Goal: Task Accomplishment & Management: Use online tool/utility

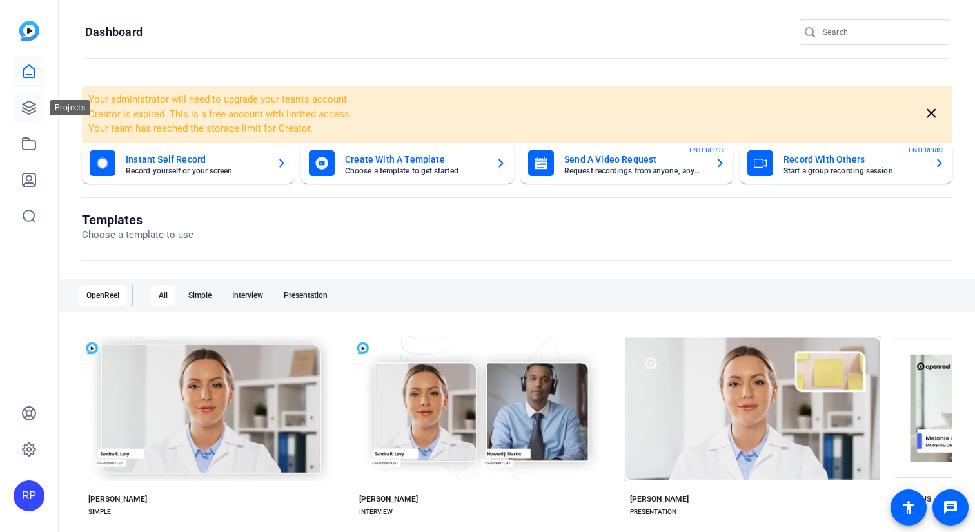
click at [32, 108] on icon at bounding box center [29, 107] width 13 height 13
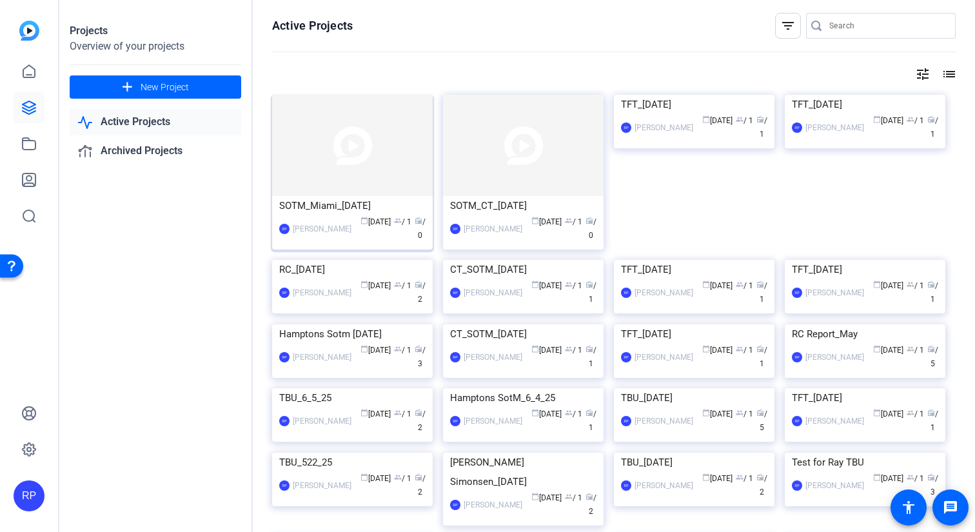
click at [343, 141] on img at bounding box center [352, 145] width 161 height 101
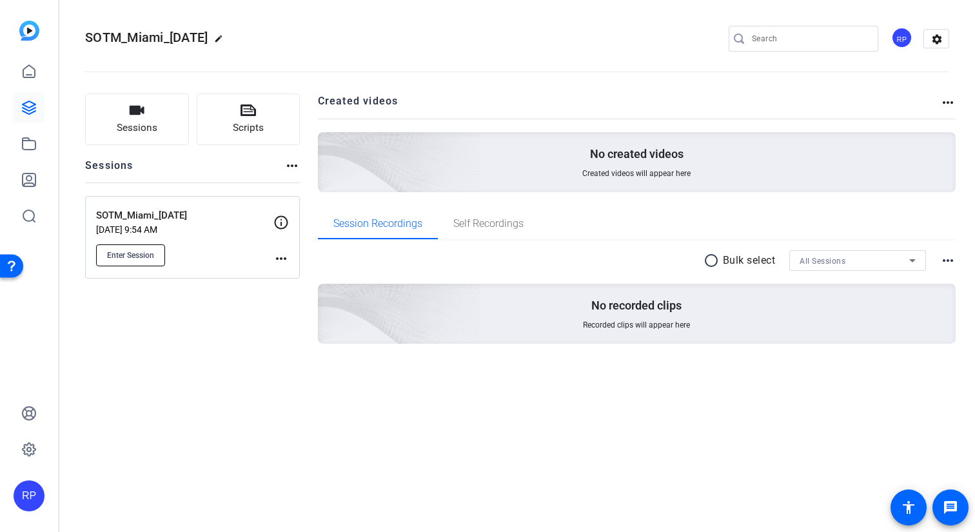
click at [147, 256] on span "Enter Session" at bounding box center [130, 255] width 47 height 10
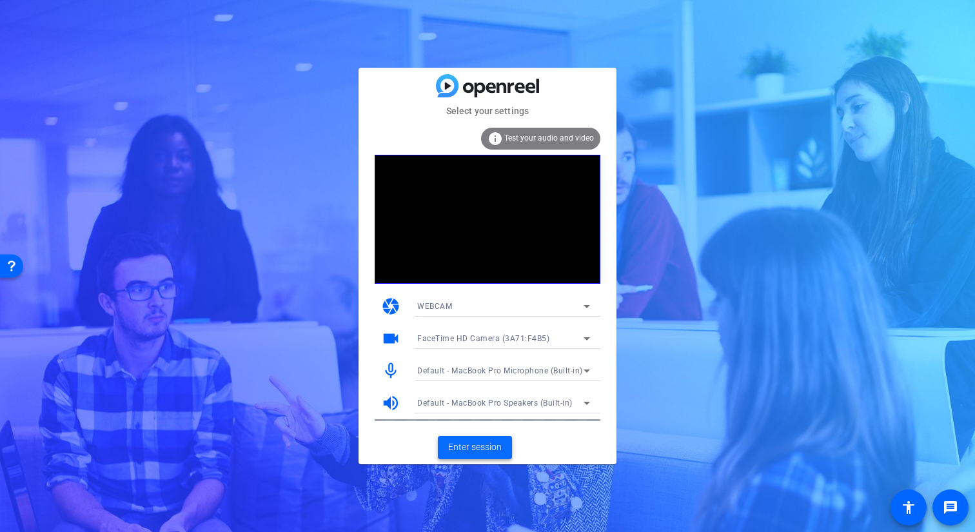
click at [462, 447] on span "Enter session" at bounding box center [475, 447] width 54 height 14
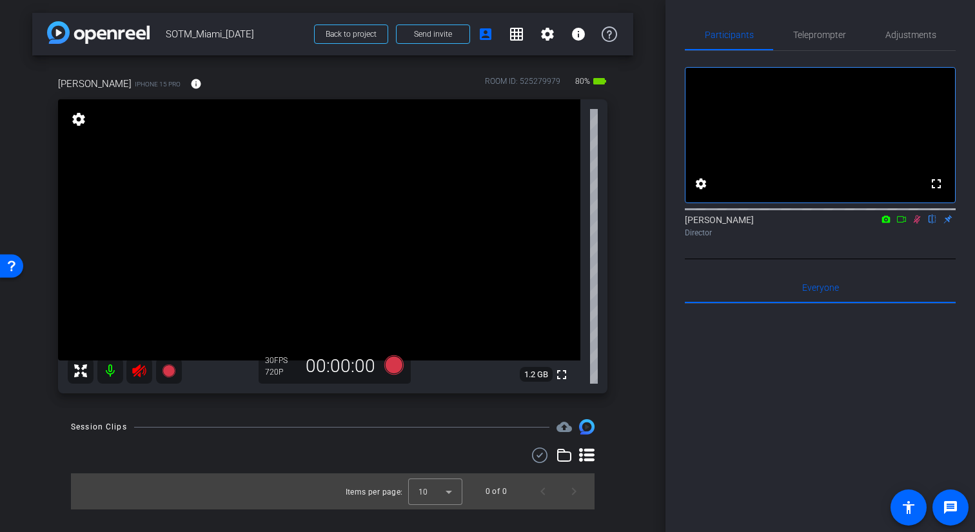
click at [918, 224] on icon at bounding box center [917, 219] width 10 height 9
click at [146, 377] on icon at bounding box center [139, 370] width 15 height 15
click at [808, 35] on span "Teleprompter" at bounding box center [819, 34] width 53 height 9
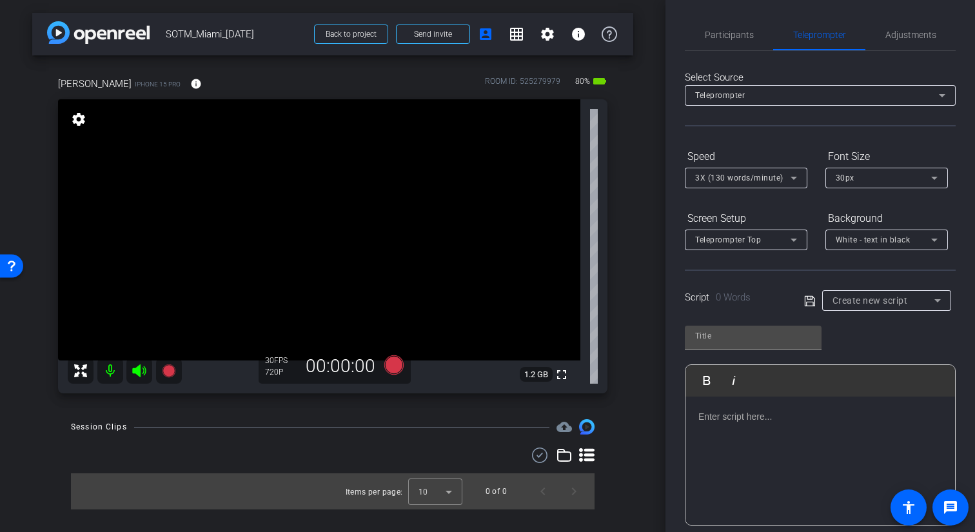
click at [812, 300] on icon at bounding box center [810, 300] width 12 height 15
click at [783, 450] on div at bounding box center [819, 461] width 269 height 129
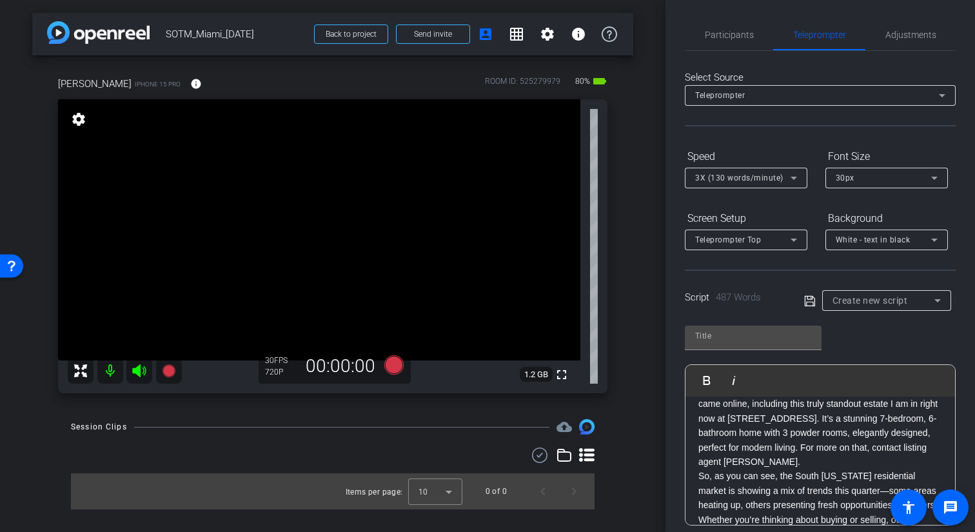
scroll to position [173, 0]
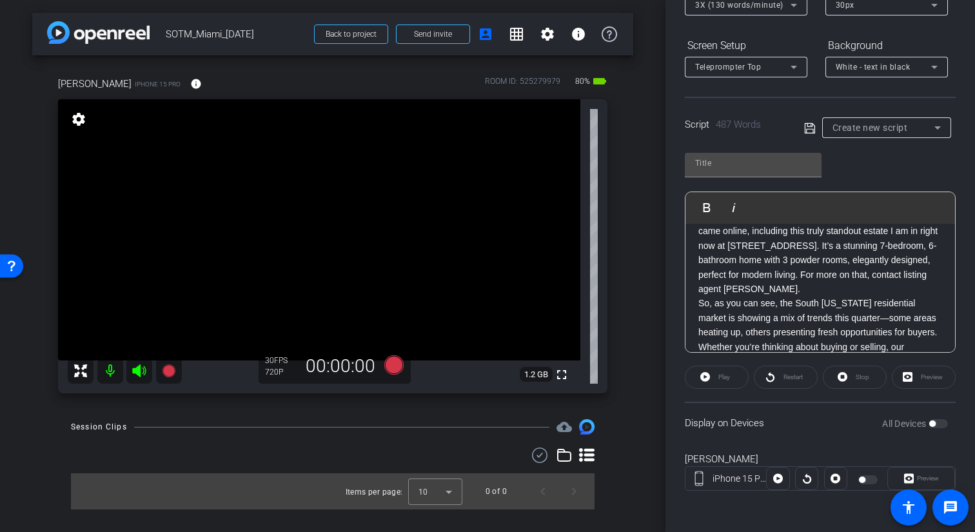
click at [865, 476] on div at bounding box center [869, 479] width 22 height 9
click at [937, 424] on div "All Devices" at bounding box center [915, 423] width 66 height 13
click at [941, 426] on div "All Devices" at bounding box center [915, 423] width 66 height 13
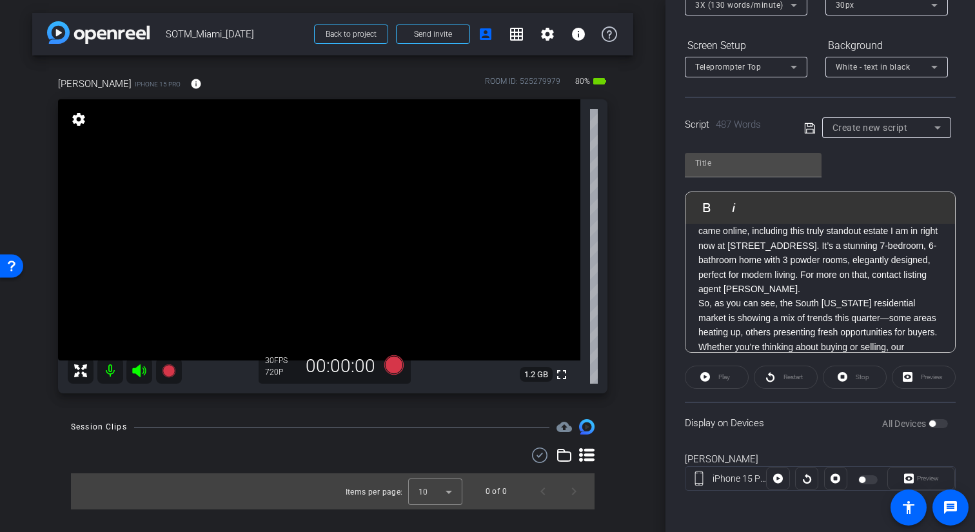
click at [941, 426] on div "All Devices" at bounding box center [915, 423] width 66 height 13
click at [874, 478] on div at bounding box center [869, 479] width 22 height 9
click at [935, 476] on div "Preview" at bounding box center [921, 478] width 68 height 23
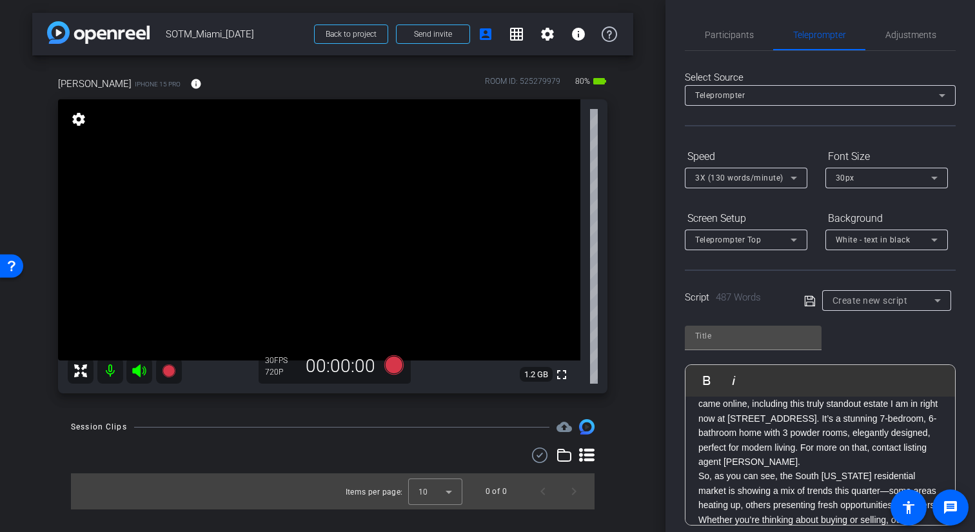
scroll to position [1, 0]
click at [786, 174] on icon at bounding box center [793, 176] width 15 height 15
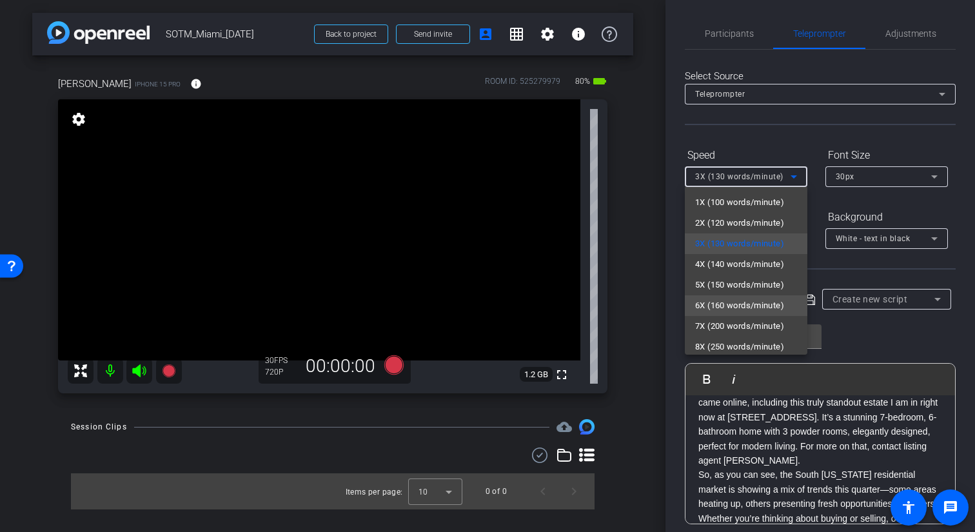
click at [756, 299] on span "6X (160 words/minute)" at bounding box center [739, 305] width 89 height 15
type input "Default title 4414"
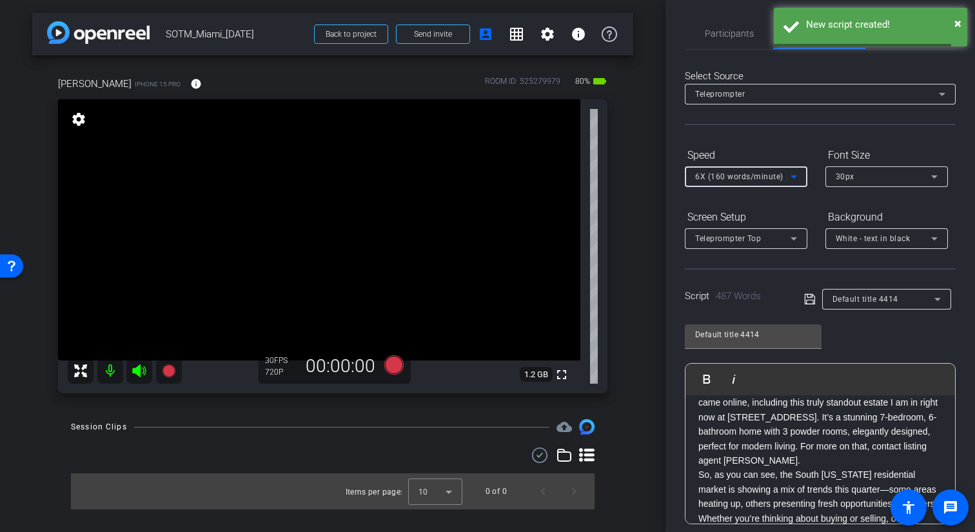
scroll to position [173, 0]
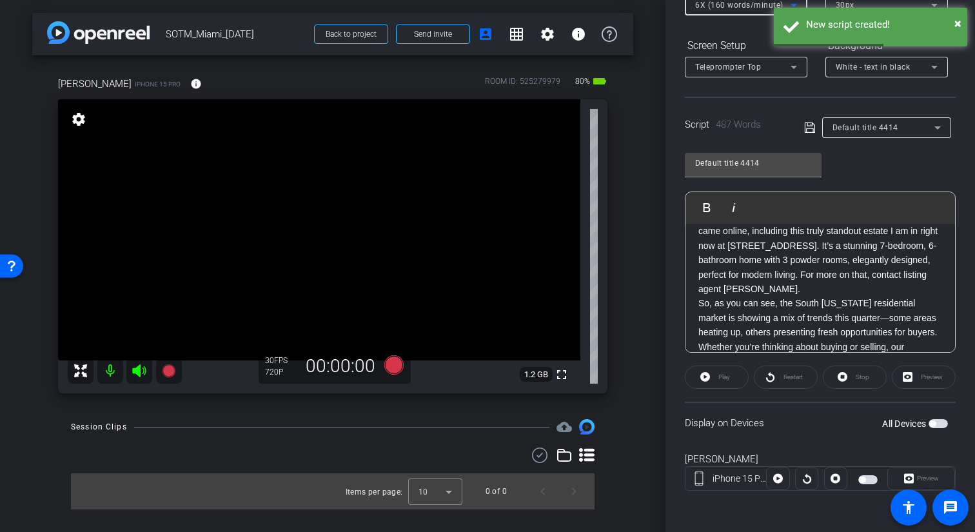
click at [944, 426] on span "button" at bounding box center [937, 423] width 19 height 9
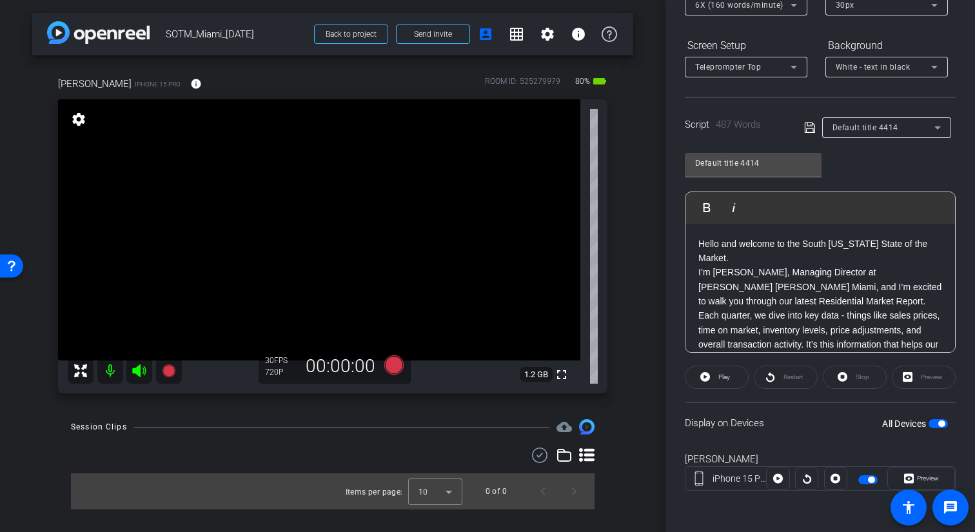
scroll to position [0, 0]
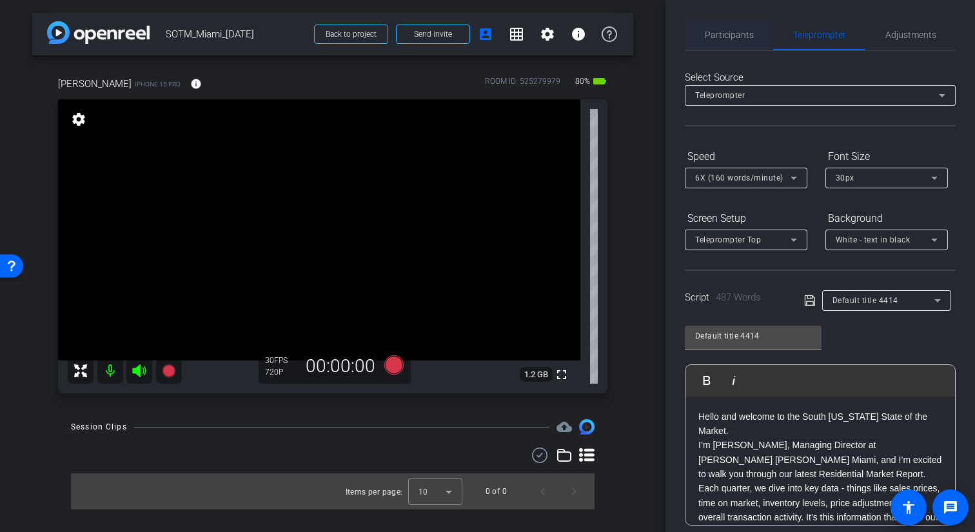
click at [742, 35] on span "Participants" at bounding box center [729, 34] width 49 height 9
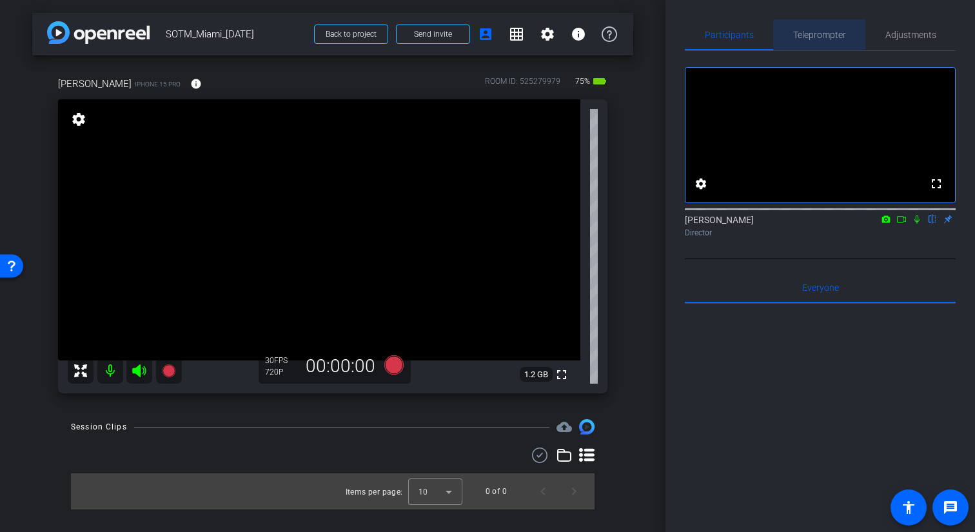
click at [816, 39] on span "Teleprompter" at bounding box center [819, 34] width 53 height 9
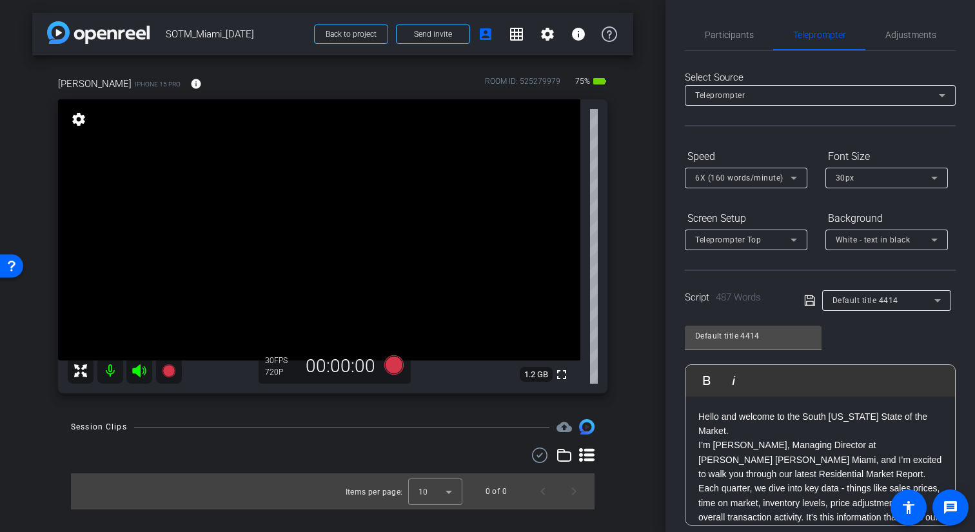
click at [894, 286] on div "Script 487 Words Default title 4414" at bounding box center [820, 289] width 271 height 41
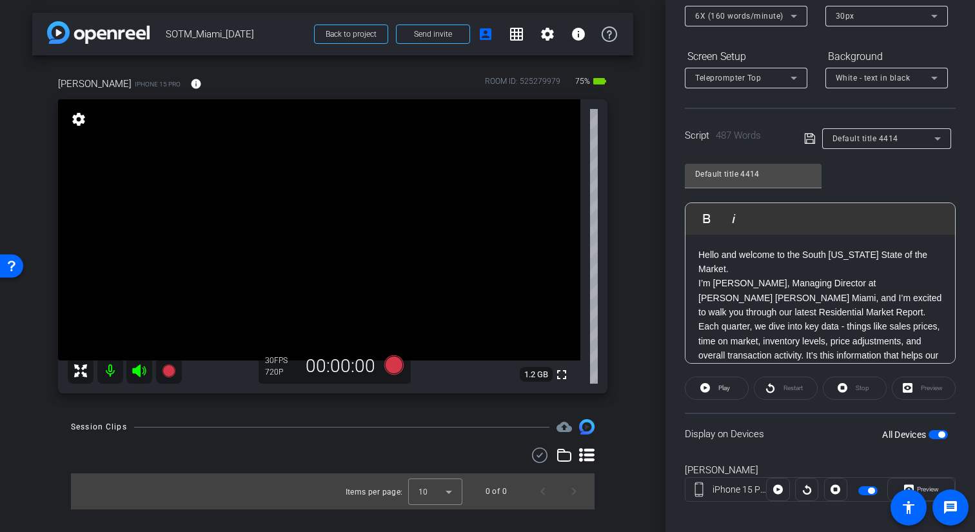
scroll to position [173, 0]
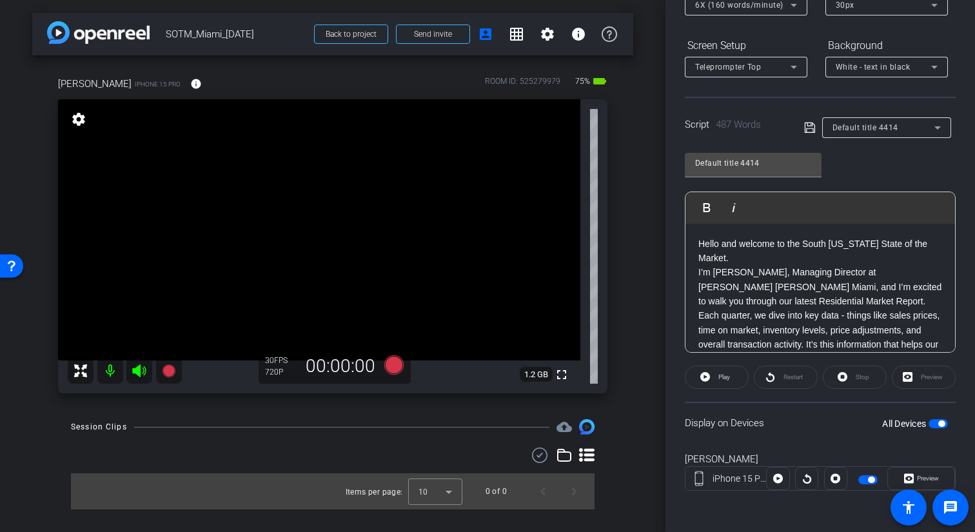
click at [928, 382] on div "Preview" at bounding box center [924, 377] width 64 height 23
click at [922, 473] on span "Preview" at bounding box center [926, 478] width 25 height 18
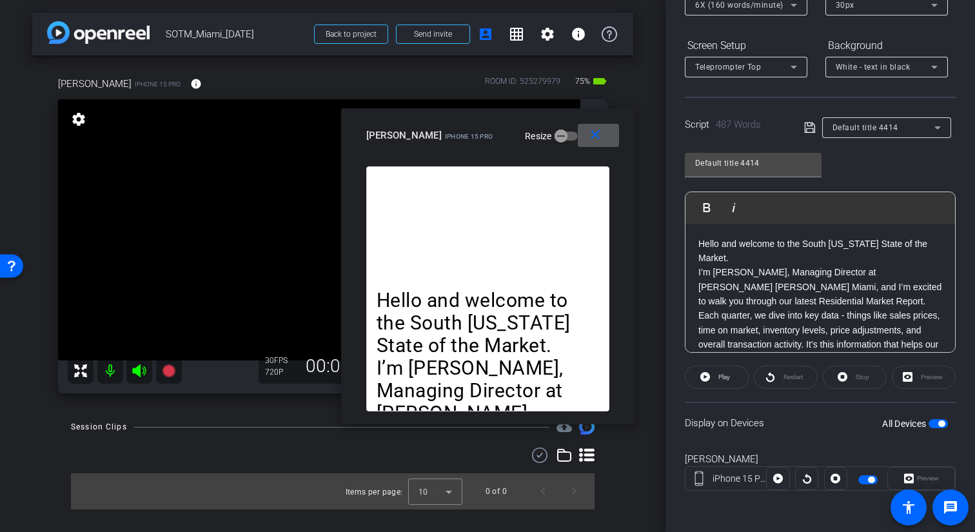
click at [602, 135] on mat-icon "close" at bounding box center [595, 135] width 16 height 16
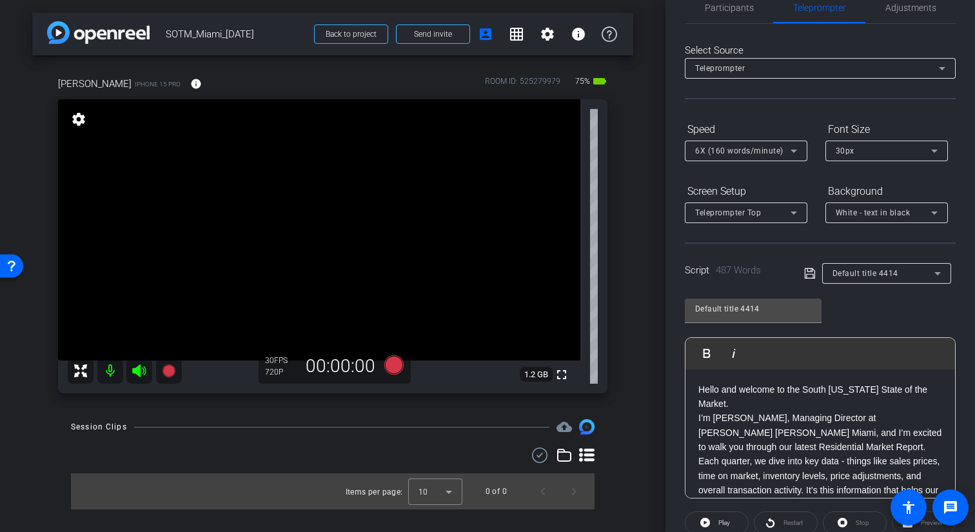
scroll to position [0, 0]
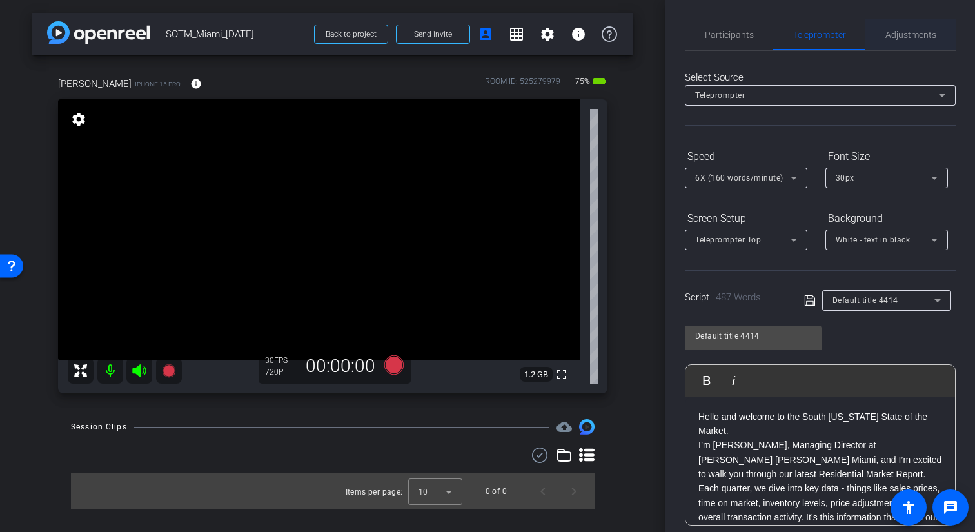
click at [896, 32] on span "Adjustments" at bounding box center [910, 34] width 51 height 9
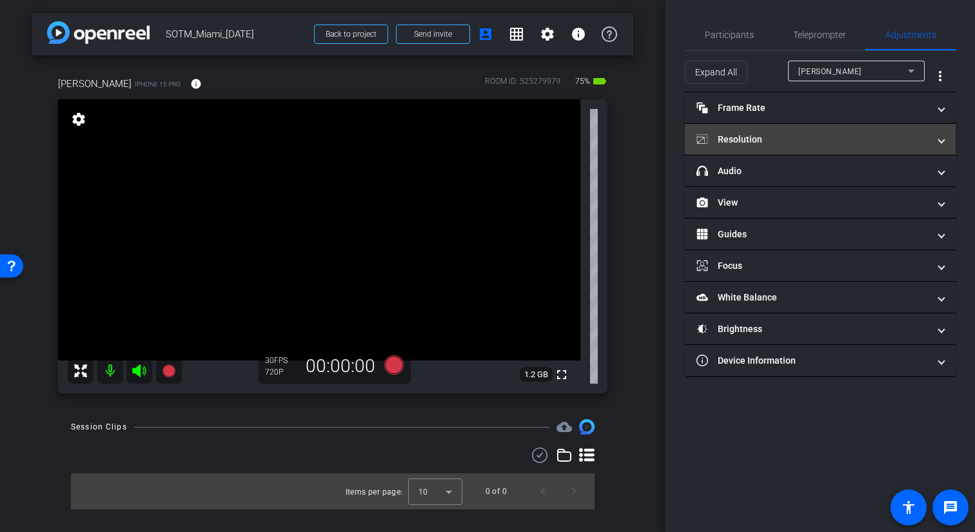
click at [813, 147] on mat-expansion-panel-header "Resolution" at bounding box center [820, 139] width 271 height 31
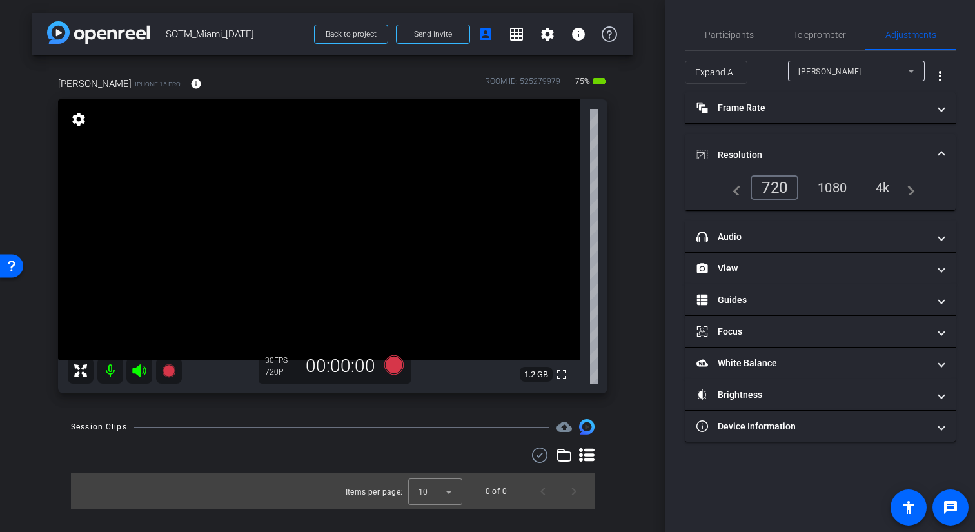
click at [836, 189] on div "1080" at bounding box center [832, 188] width 48 height 22
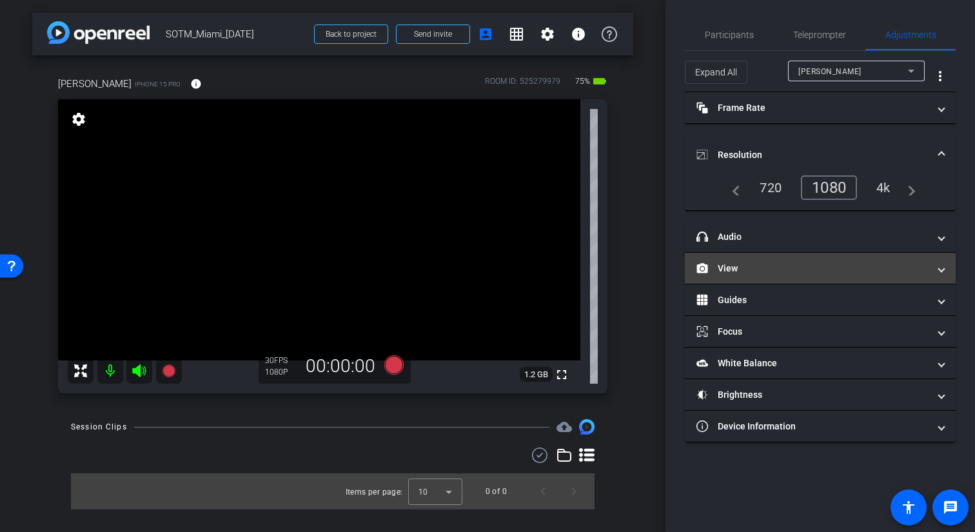
click at [798, 278] on mat-expansion-panel-header "View" at bounding box center [820, 268] width 271 height 31
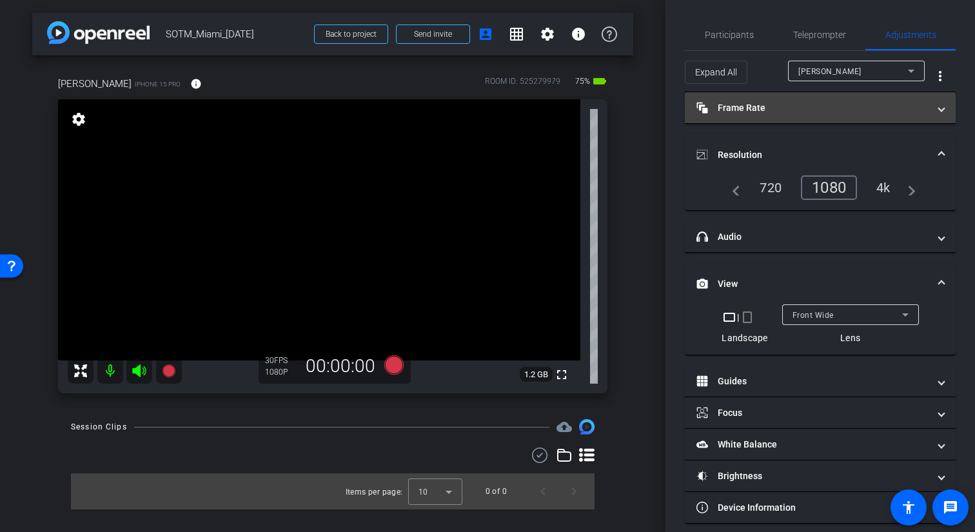
click at [821, 119] on mat-expansion-panel-header "Frame Rate Frame Rate" at bounding box center [820, 107] width 271 height 31
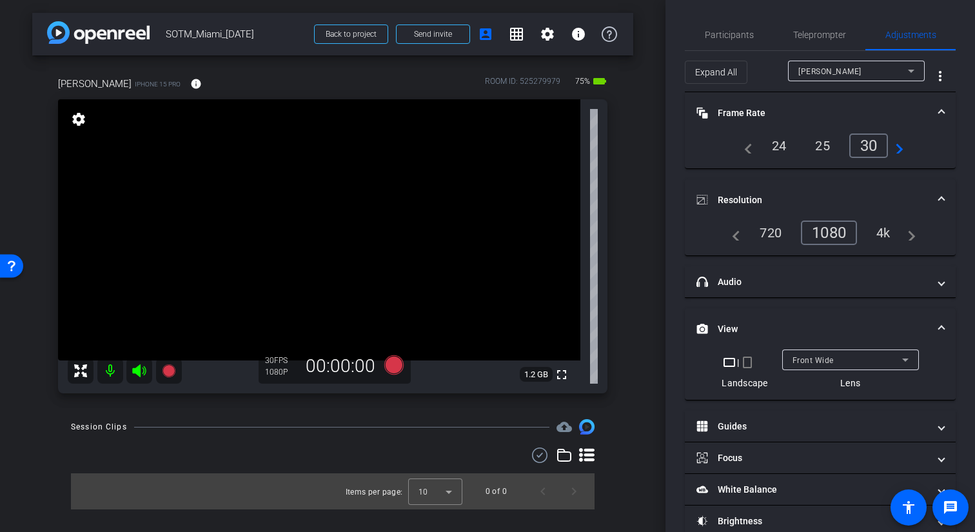
click at [774, 148] on div "24" at bounding box center [779, 146] width 34 height 22
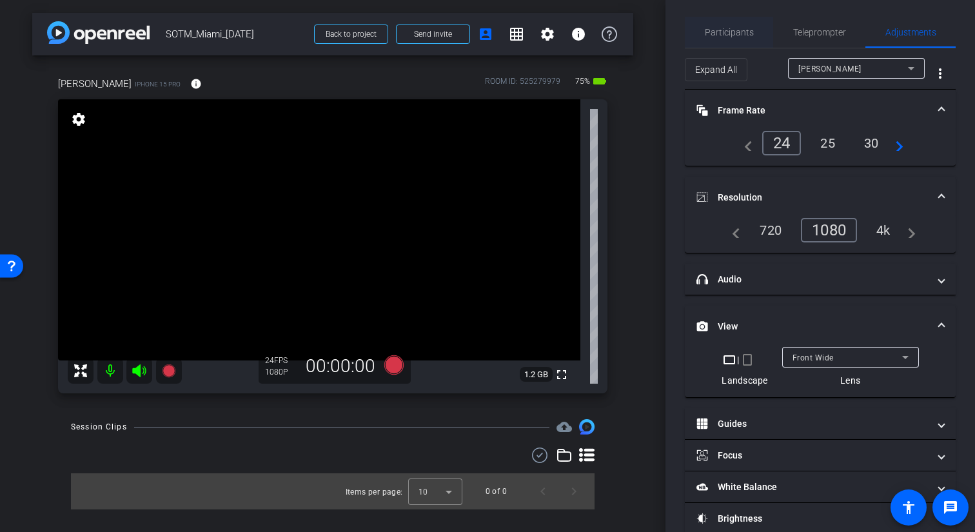
click at [742, 34] on span "Participants" at bounding box center [729, 32] width 49 height 9
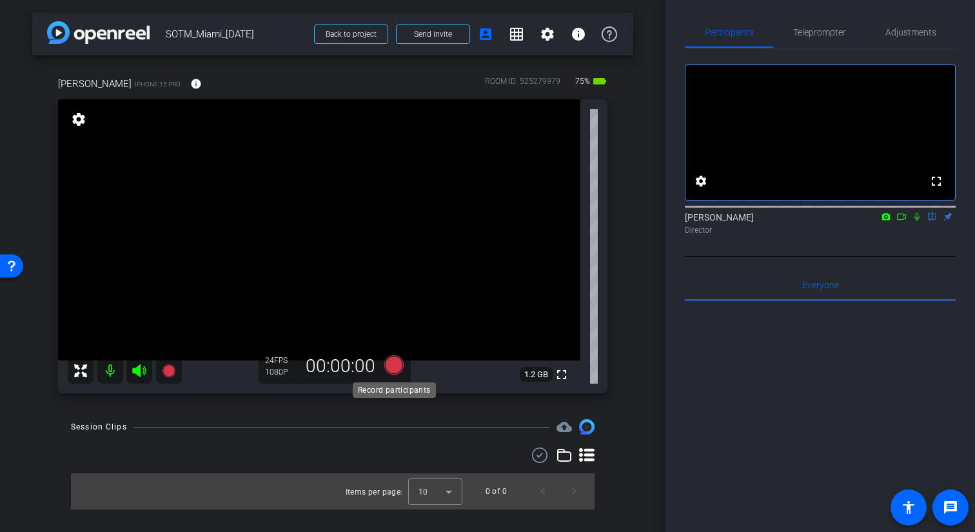
click at [400, 367] on icon at bounding box center [393, 364] width 19 height 19
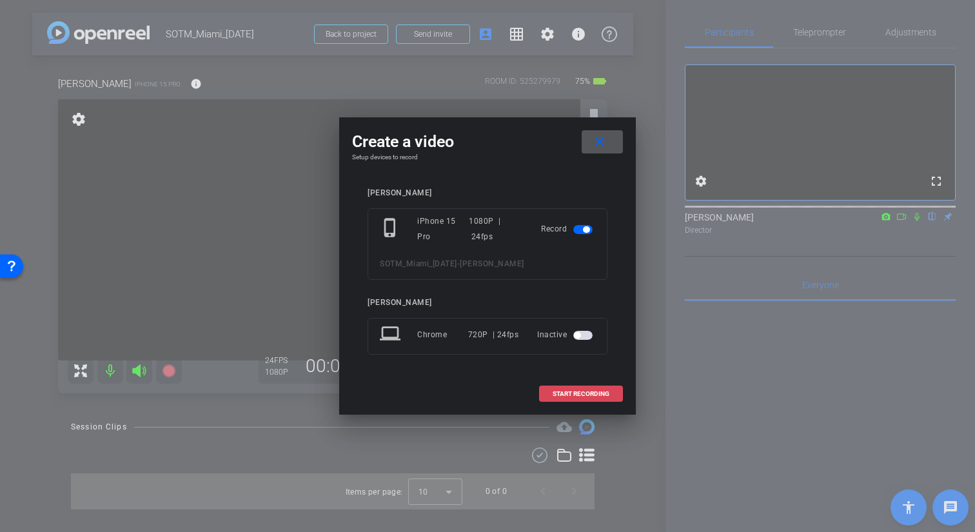
click at [555, 393] on span "START RECORDING" at bounding box center [581, 394] width 57 height 6
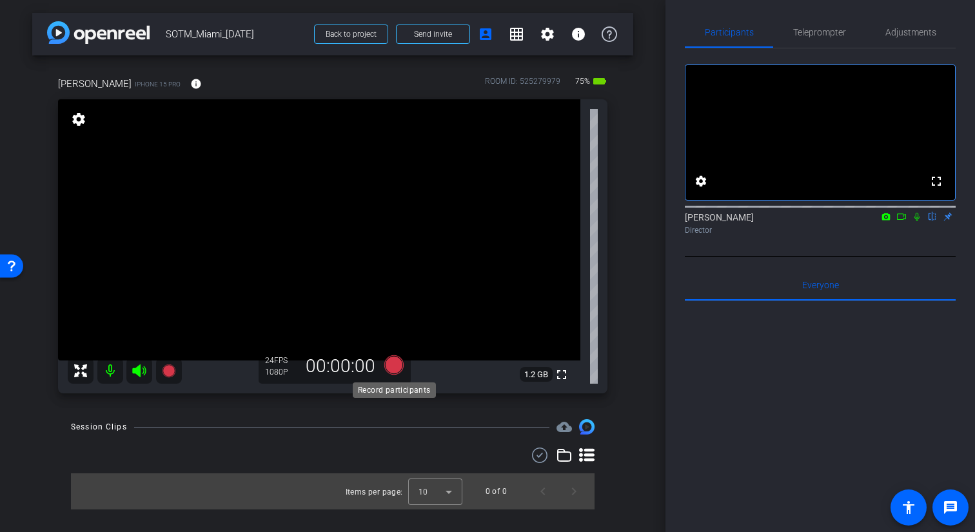
click at [401, 366] on icon at bounding box center [393, 364] width 19 height 19
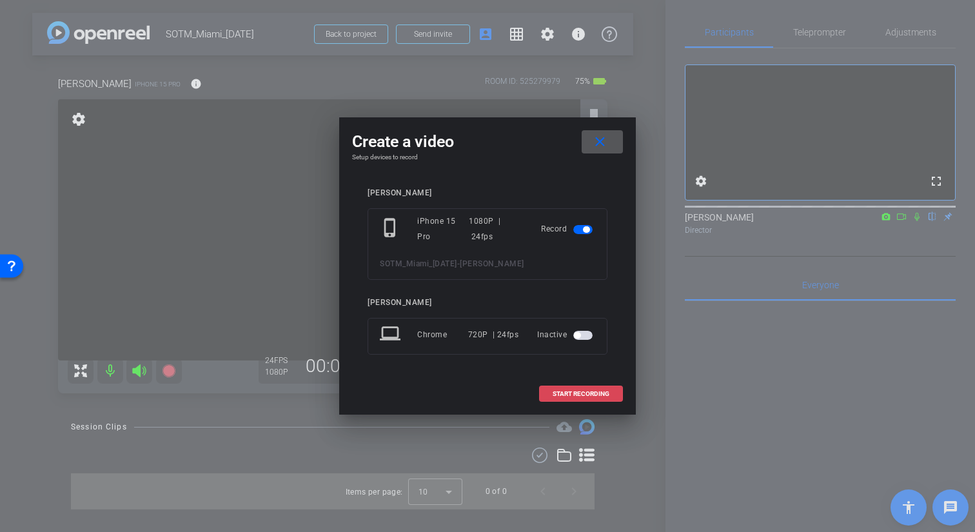
click at [558, 387] on span at bounding box center [581, 393] width 83 height 31
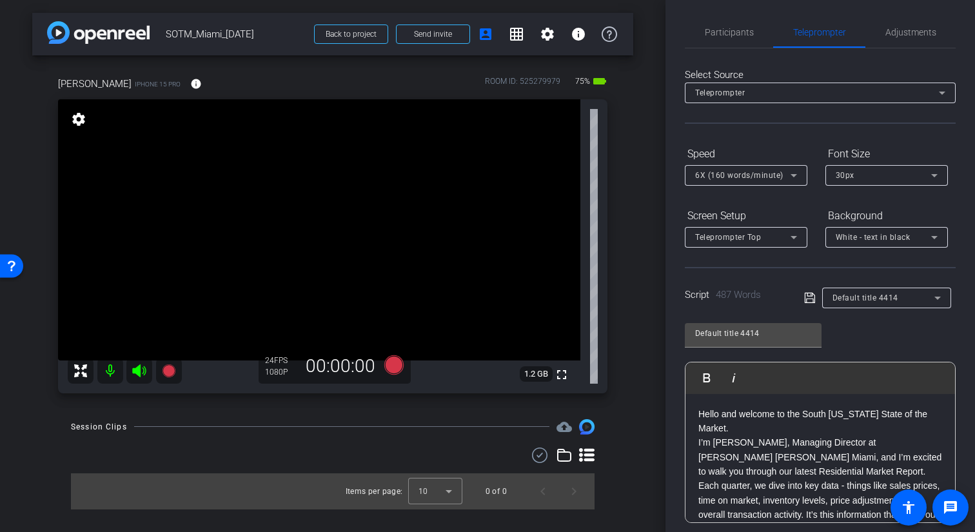
click at [696, 318] on div "Default title 4414 Play Play from this location Play Selected Play and display …" at bounding box center [820, 418] width 271 height 210
click at [722, 36] on span "Participants" at bounding box center [729, 32] width 49 height 9
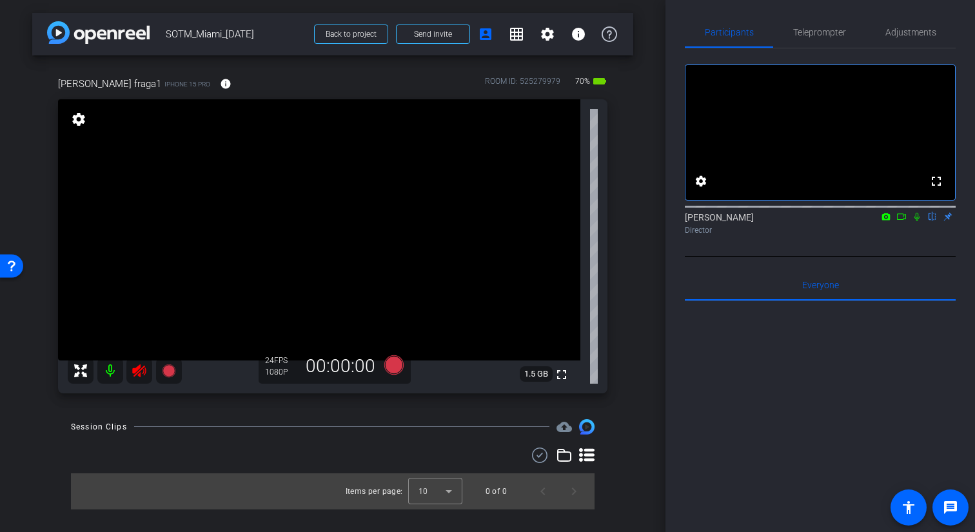
click at [135, 366] on icon at bounding box center [139, 370] width 15 height 15
click at [146, 379] on mat-icon at bounding box center [139, 371] width 26 height 26
click at [141, 369] on icon at bounding box center [139, 370] width 14 height 13
click at [828, 37] on span "Teleprompter" at bounding box center [819, 32] width 53 height 9
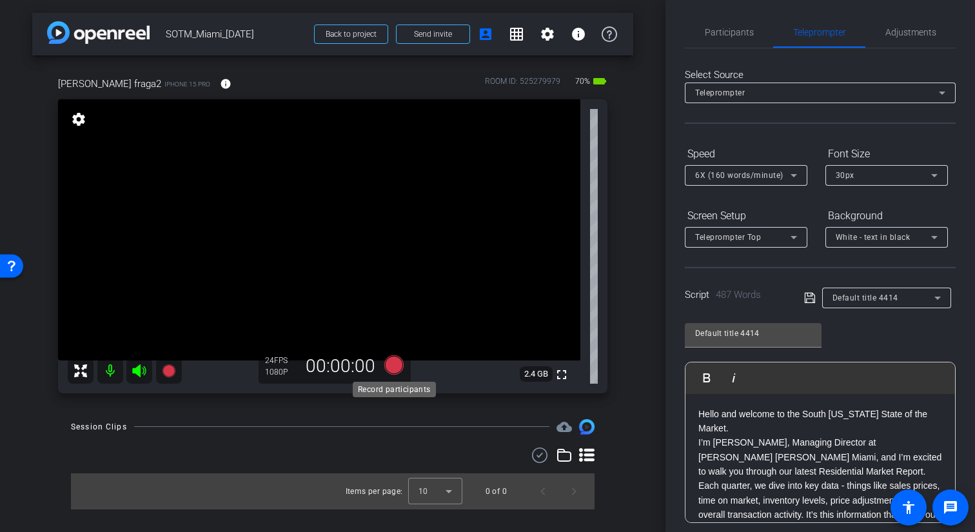
click at [400, 364] on icon at bounding box center [393, 364] width 19 height 19
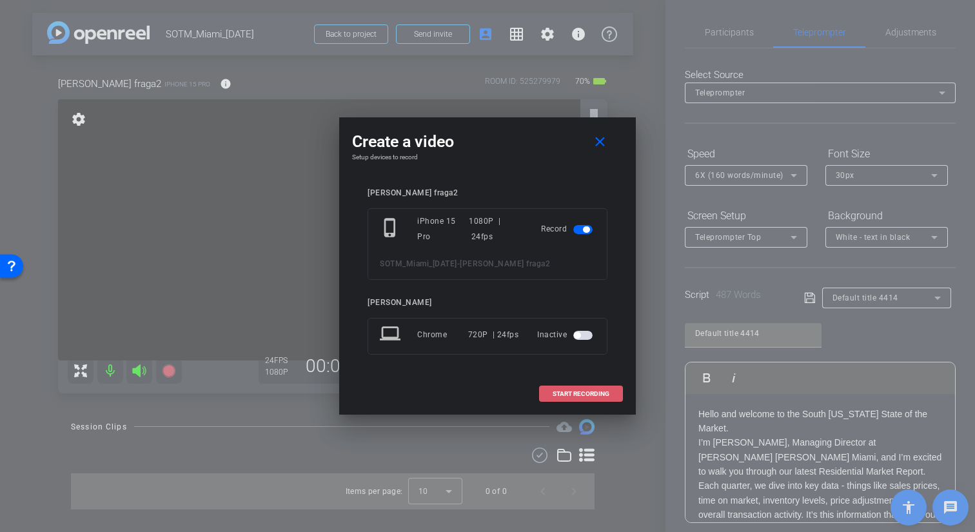
click at [563, 387] on span at bounding box center [581, 393] width 83 height 31
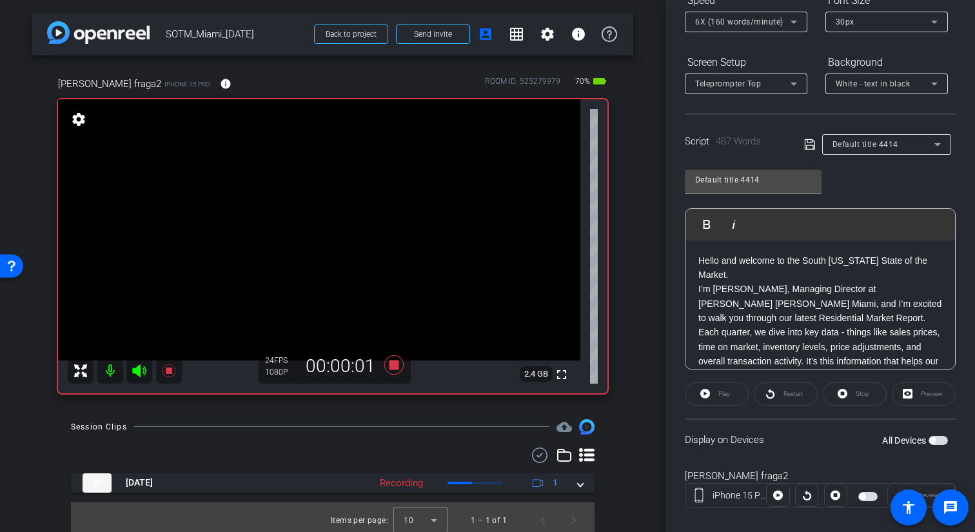
scroll to position [173, 0]
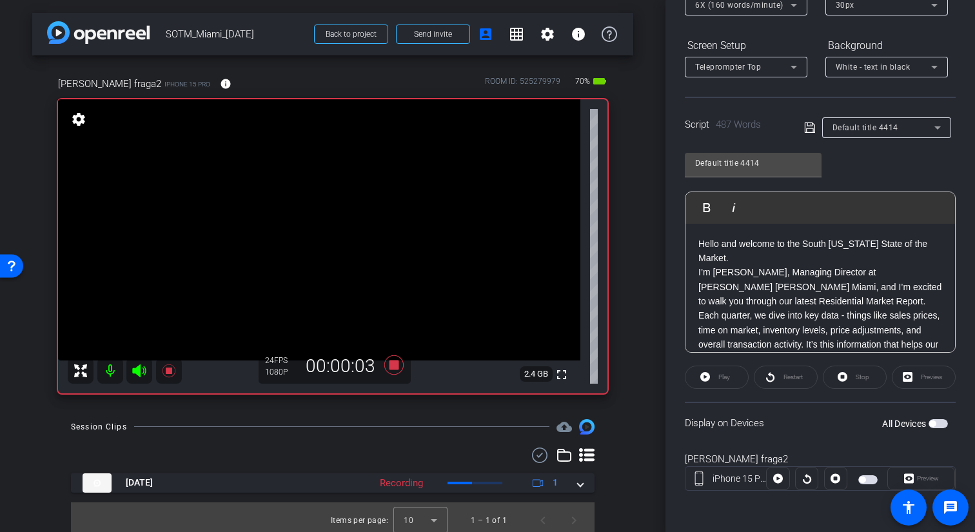
click at [931, 418] on div "All Devices" at bounding box center [915, 423] width 66 height 13
click at [940, 427] on span "button" at bounding box center [937, 423] width 19 height 9
click at [726, 381] on span "Play" at bounding box center [722, 377] width 15 height 18
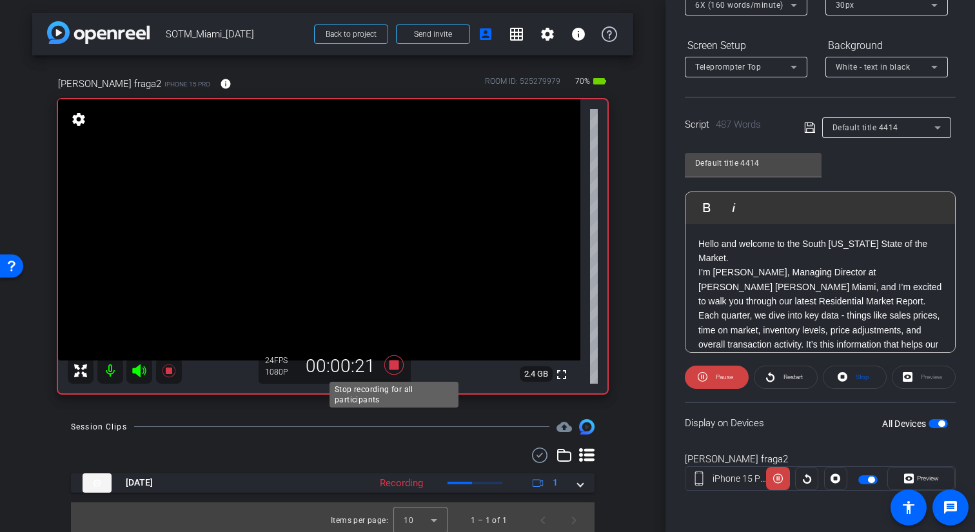
click at [393, 366] on icon at bounding box center [393, 364] width 19 height 19
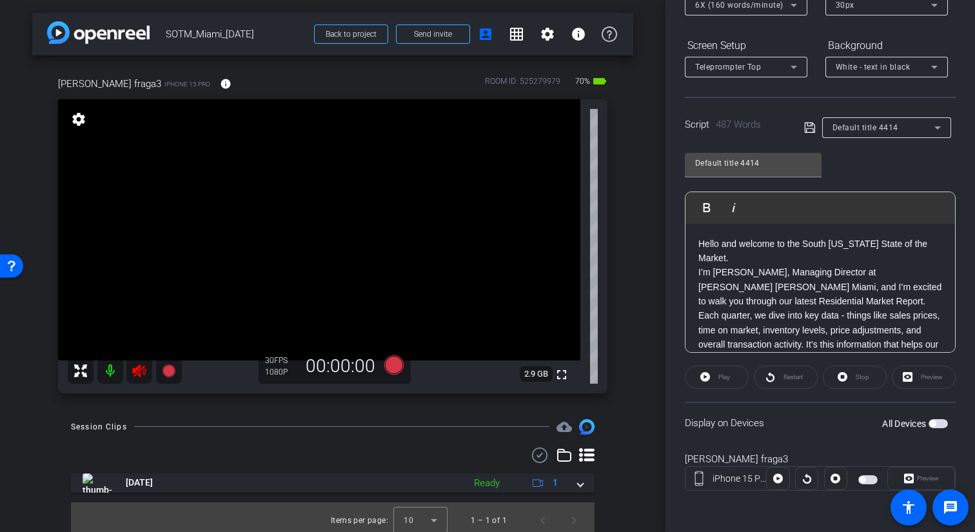
click at [141, 371] on icon at bounding box center [139, 370] width 15 height 15
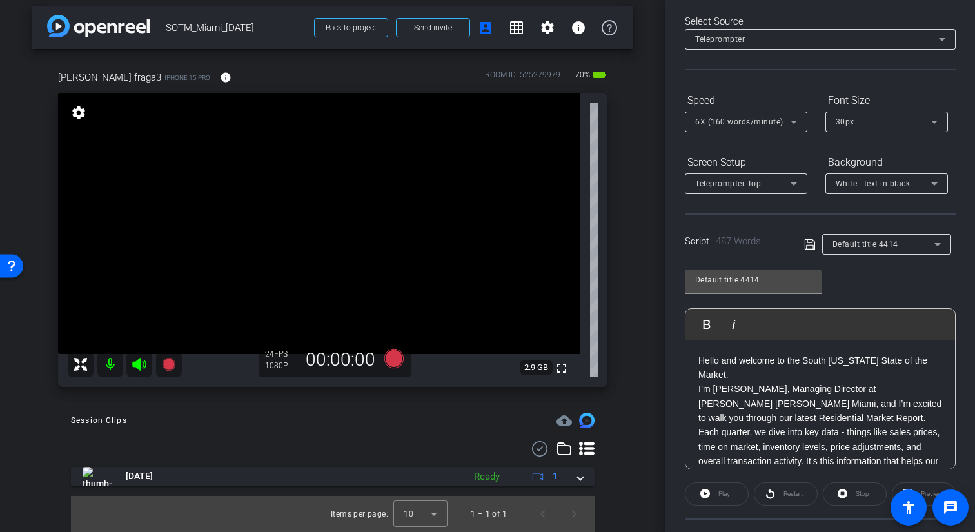
scroll to position [0, 0]
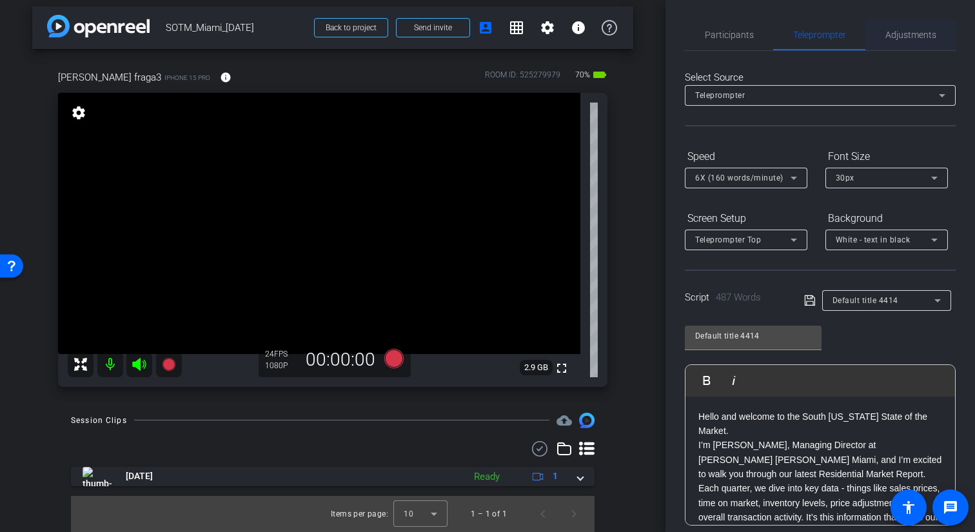
click at [914, 37] on span "Adjustments" at bounding box center [910, 34] width 51 height 9
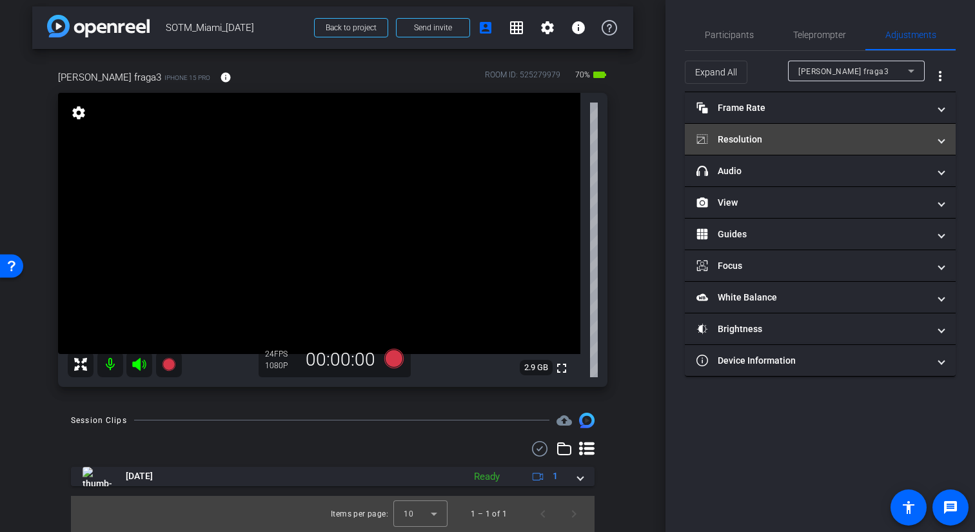
click at [825, 133] on mat-panel-title "Resolution" at bounding box center [812, 140] width 232 height 14
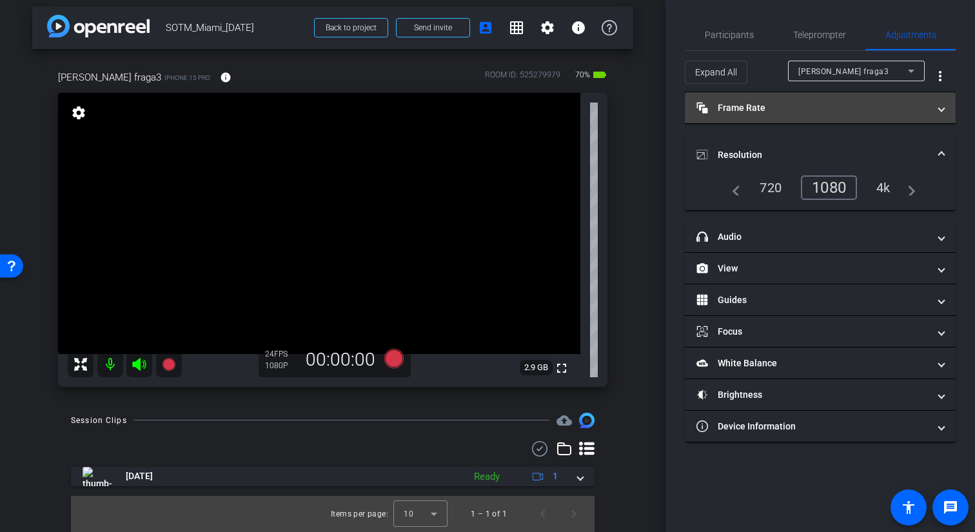
click at [804, 96] on mat-expansion-panel-header "Frame Rate Frame Rate" at bounding box center [820, 107] width 271 height 31
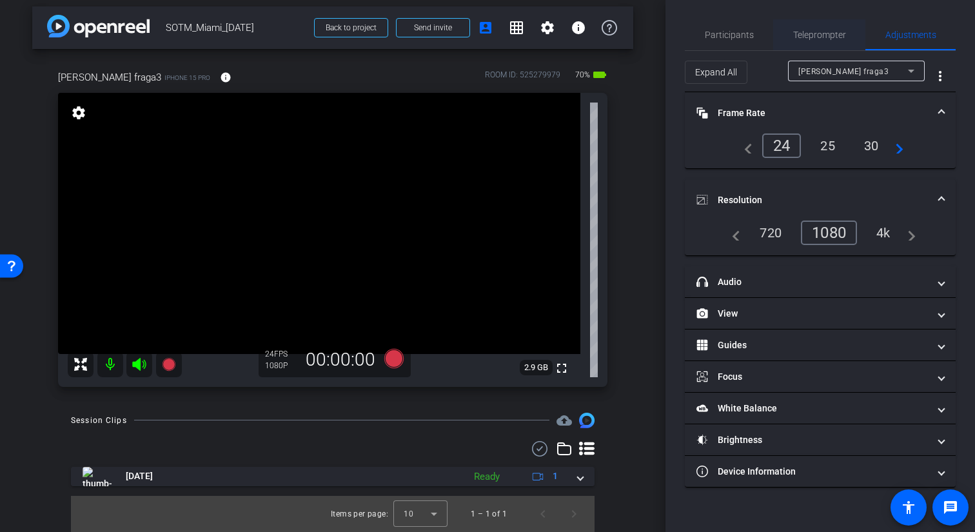
click at [808, 39] on span "Teleprompter" at bounding box center [819, 34] width 53 height 9
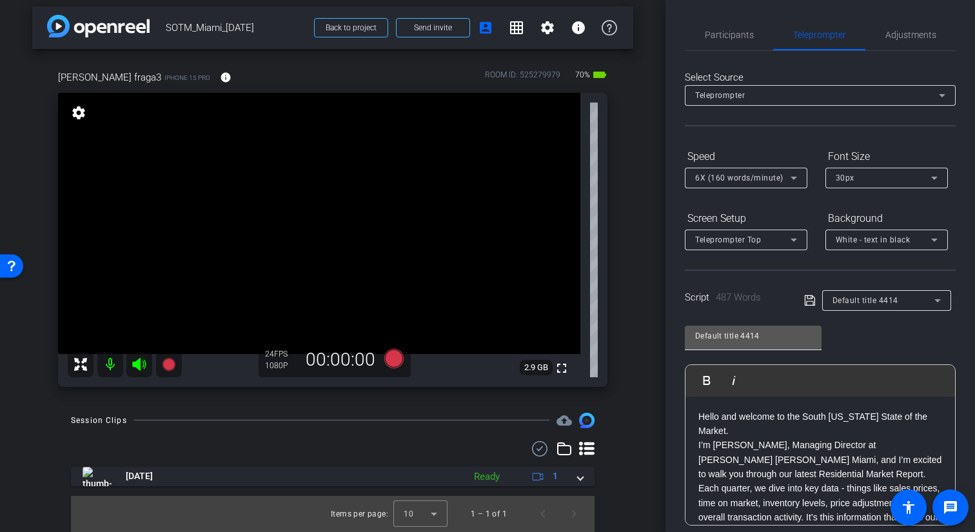
scroll to position [173, 0]
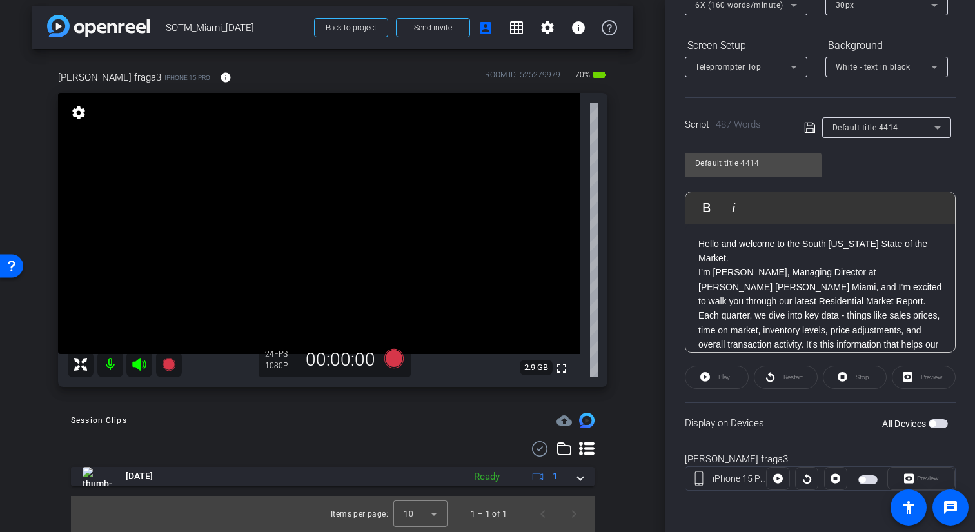
click at [940, 426] on span "button" at bounding box center [937, 423] width 19 height 9
click at [932, 426] on span "button" at bounding box center [937, 423] width 19 height 9
click at [394, 360] on icon at bounding box center [393, 357] width 19 height 19
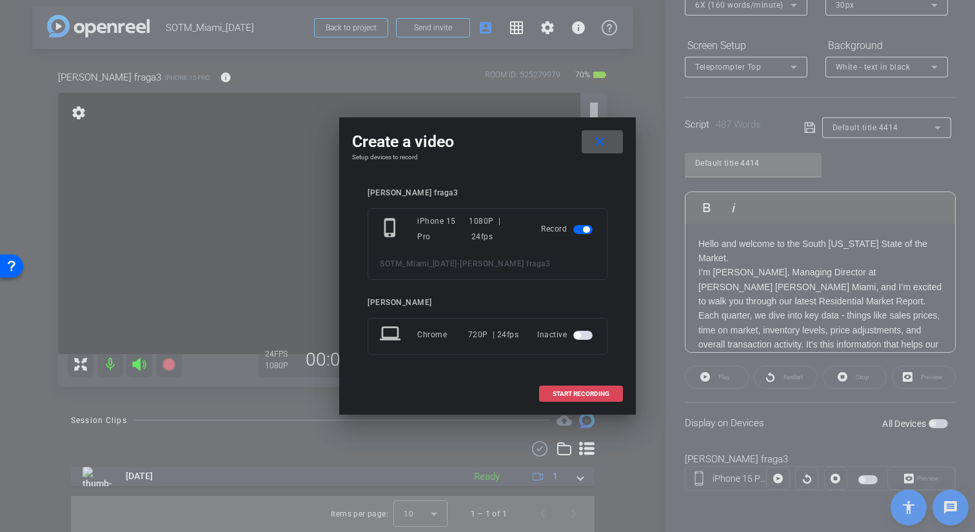
click at [591, 393] on span "START RECORDING" at bounding box center [581, 394] width 57 height 6
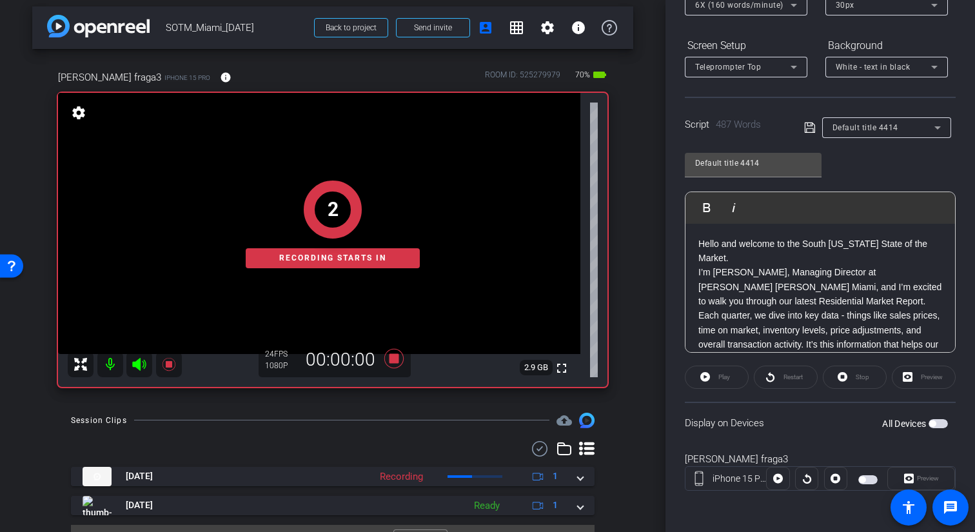
click at [934, 425] on span "button" at bounding box center [932, 423] width 6 height 6
click at [925, 382] on div "Preview" at bounding box center [924, 377] width 64 height 23
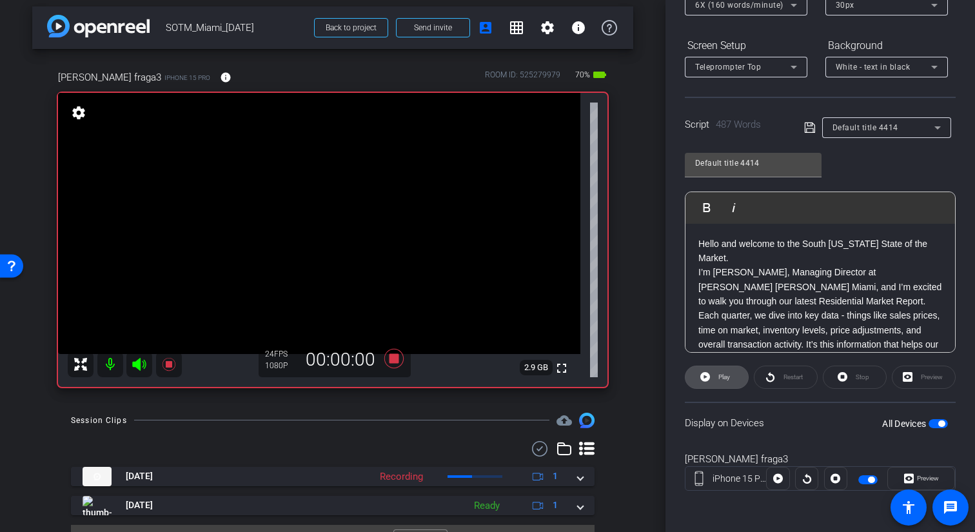
click at [725, 380] on span "Play" at bounding box center [724, 376] width 12 height 7
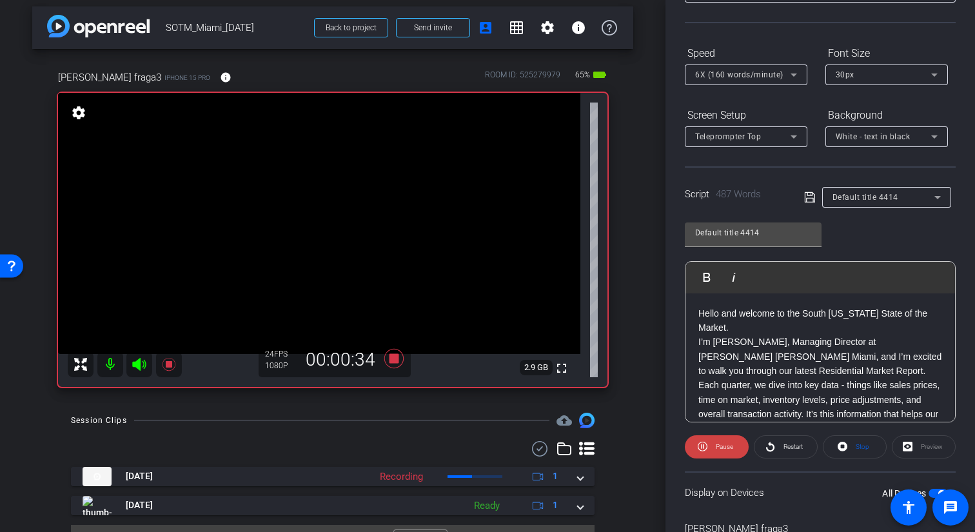
scroll to position [0, 0]
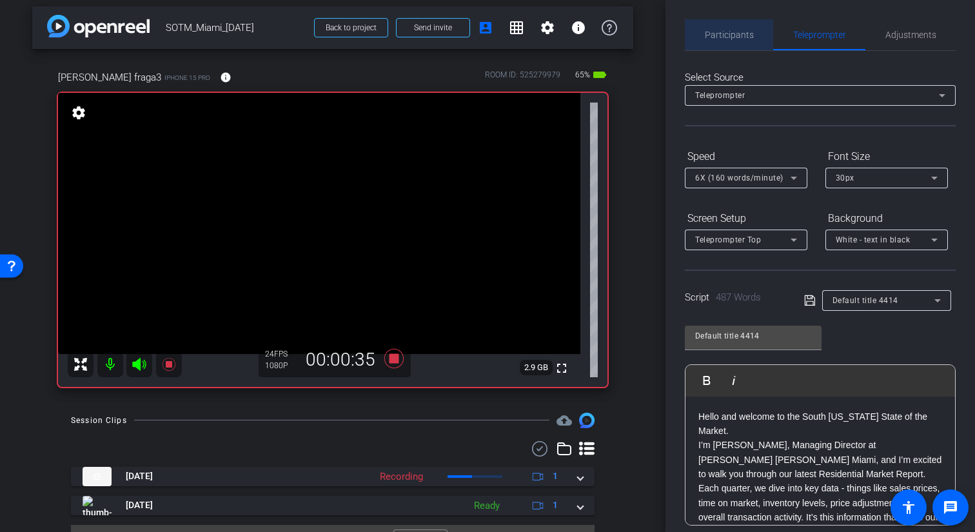
click at [719, 30] on span "Participants" at bounding box center [729, 34] width 49 height 9
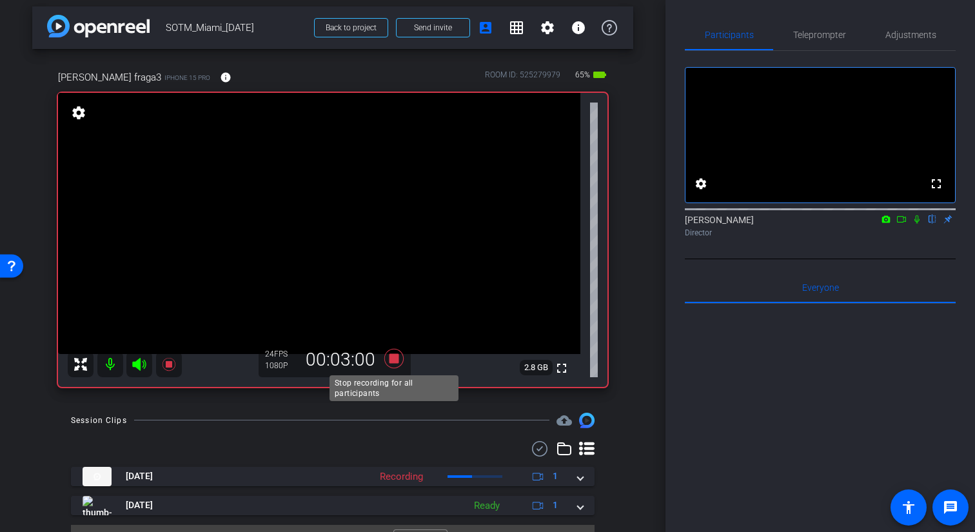
click at [398, 356] on icon at bounding box center [393, 357] width 19 height 19
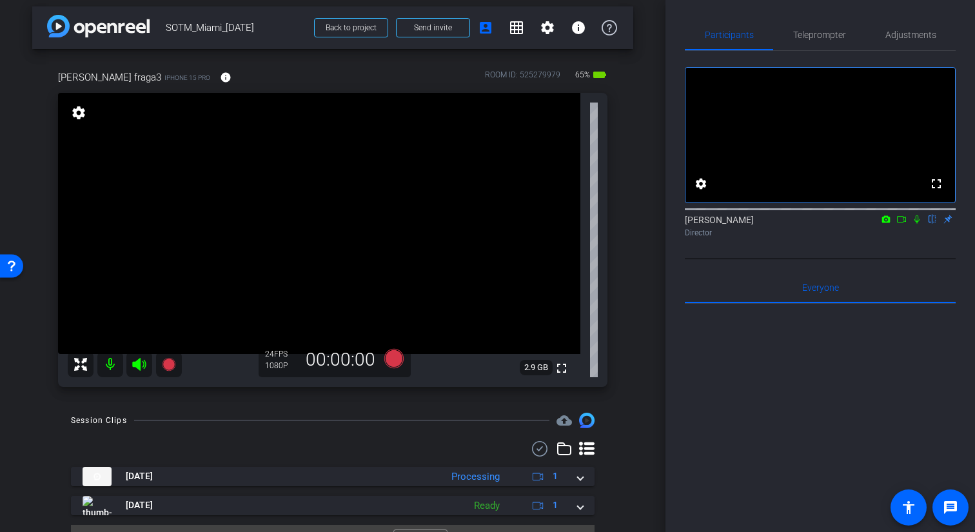
scroll to position [35, 0]
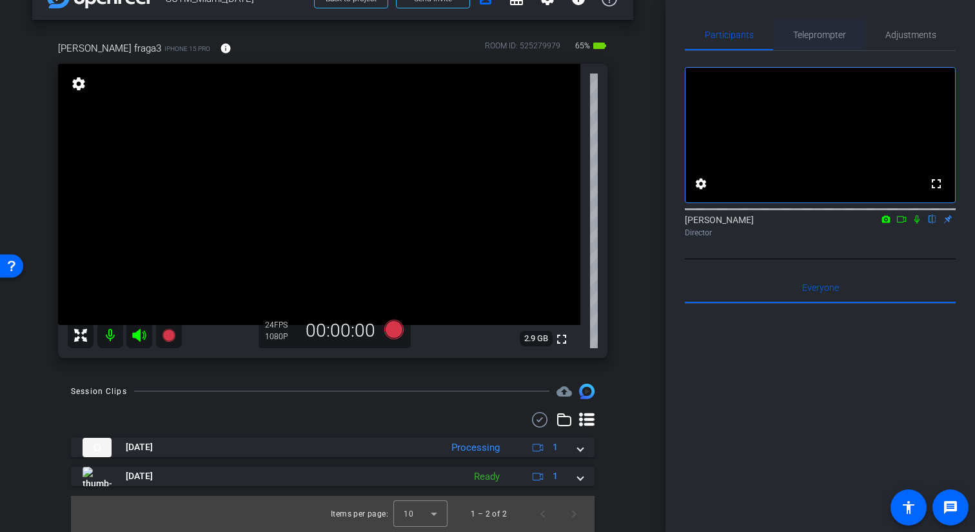
click at [833, 34] on span "Teleprompter" at bounding box center [819, 34] width 53 height 9
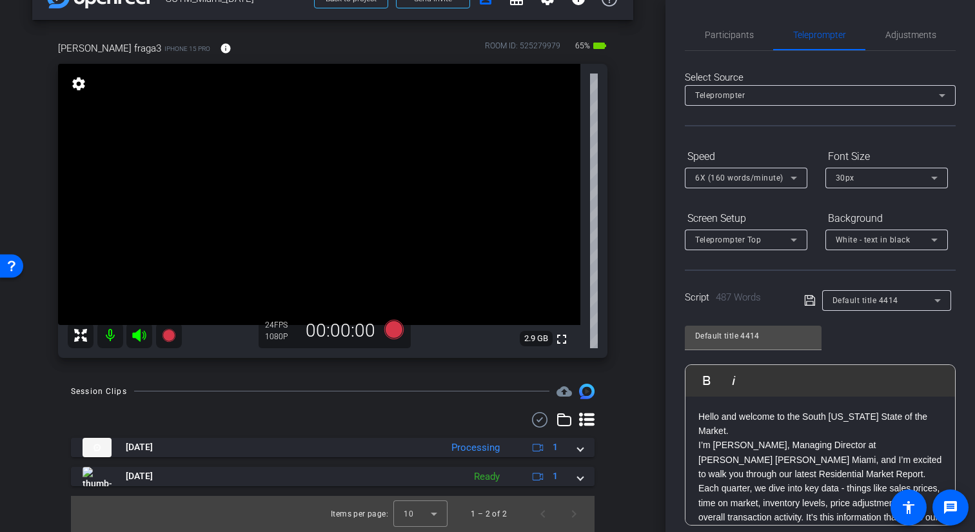
click at [787, 438] on p "I’m [PERSON_NAME], Managing Director at [PERSON_NAME] [PERSON_NAME] Miami, and …" at bounding box center [820, 459] width 244 height 43
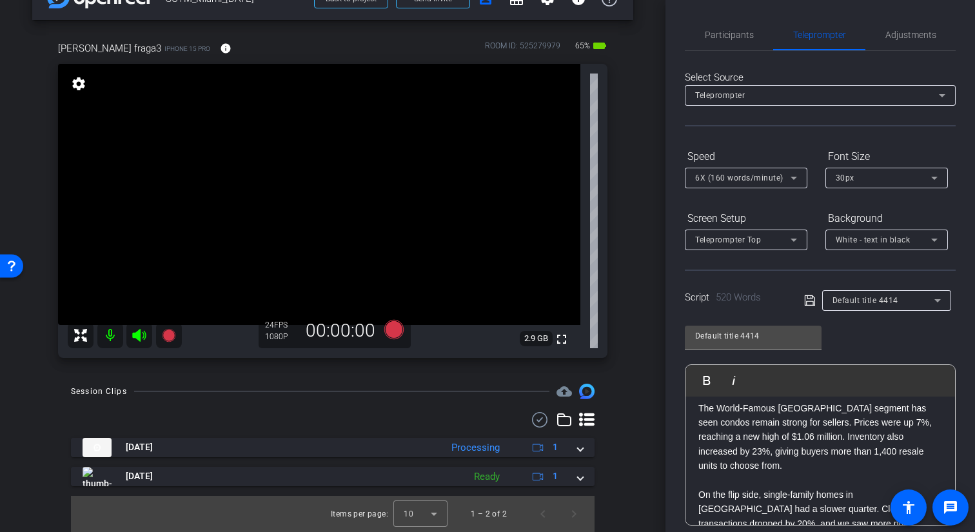
scroll to position [0, 0]
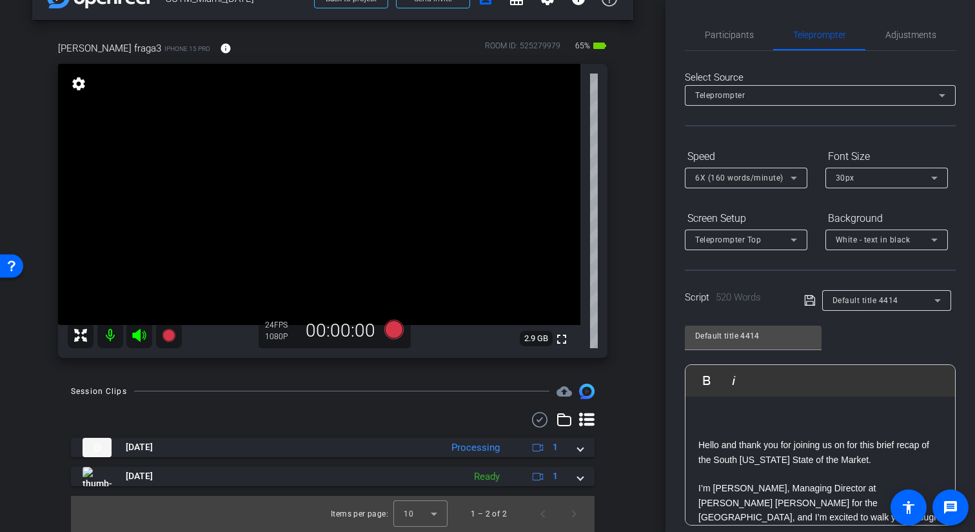
drag, startPoint x: 841, startPoint y: 416, endPoint x: 673, endPoint y: 418, distance: 167.6
click at [673, 418] on div "Participants Teleprompter Adjustments settings [PERSON_NAME] flip Director Ever…" at bounding box center [819, 266] width 309 height 532
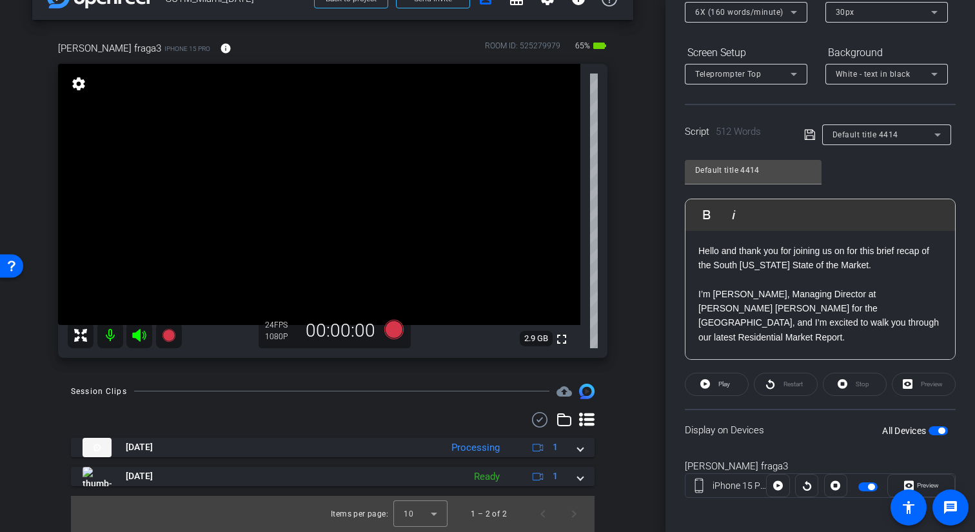
scroll to position [173, 0]
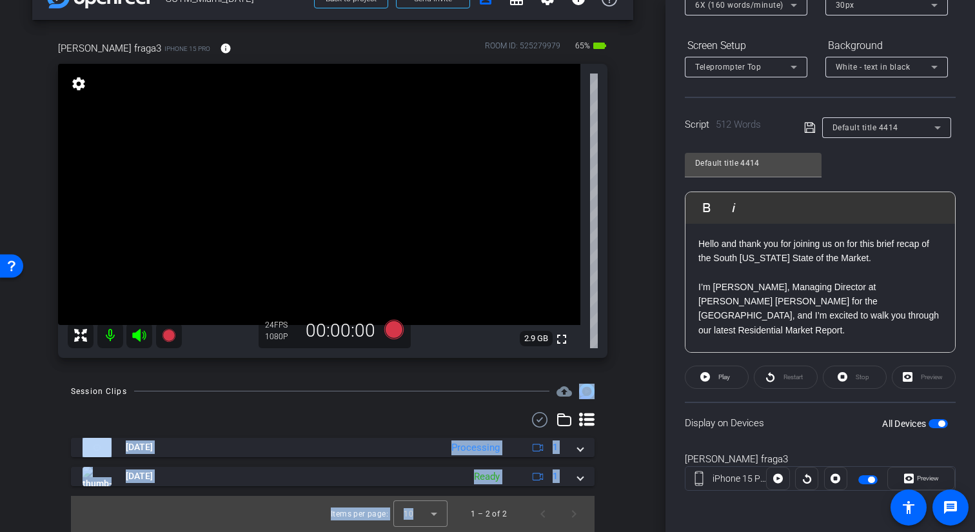
drag, startPoint x: 456, startPoint y: 493, endPoint x: 447, endPoint y: 396, distance: 97.1
click at [447, 396] on div "Session Clips cloud_upload [DATE] Processing 1 [DATE] Ready 1 Items per page: 1…" at bounding box center [332, 458] width 601 height 148
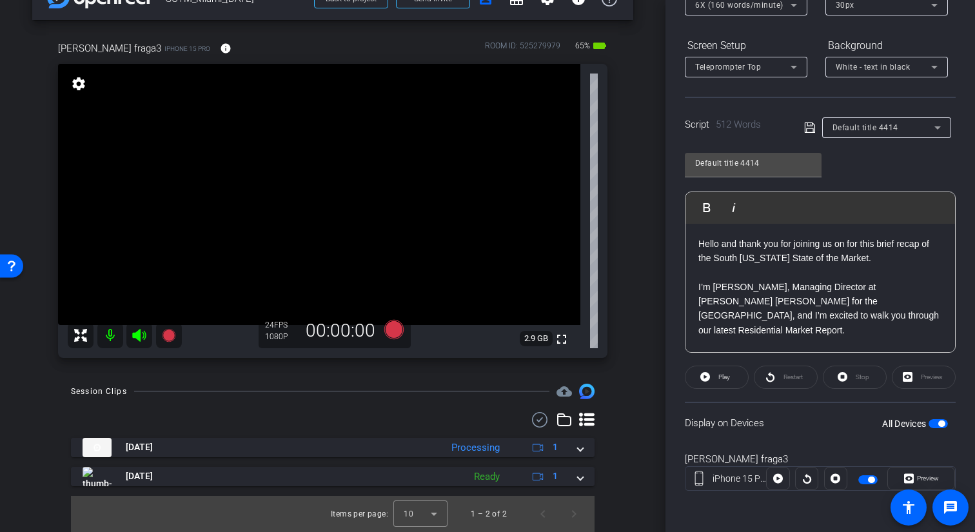
click at [429, 415] on div at bounding box center [333, 419] width 524 height 15
click at [393, 335] on icon at bounding box center [393, 328] width 19 height 19
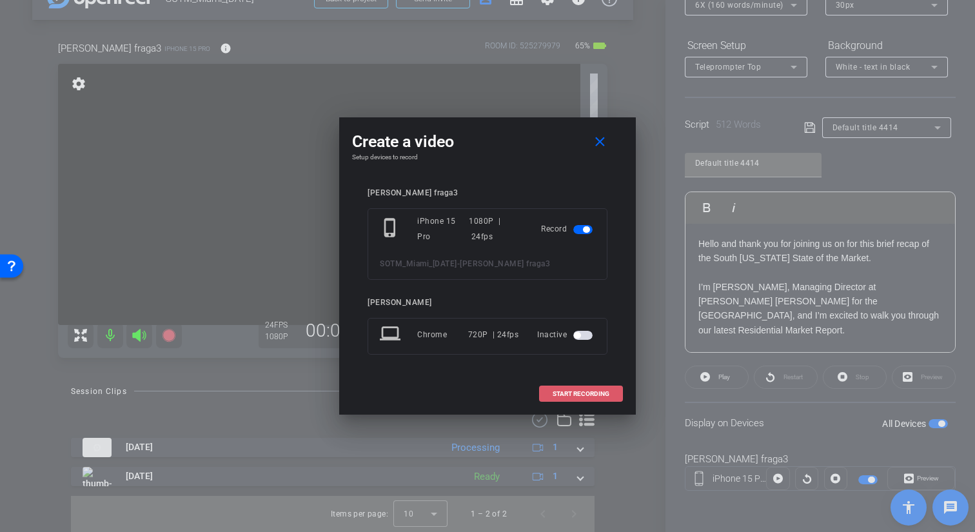
click at [591, 399] on span at bounding box center [581, 393] width 83 height 31
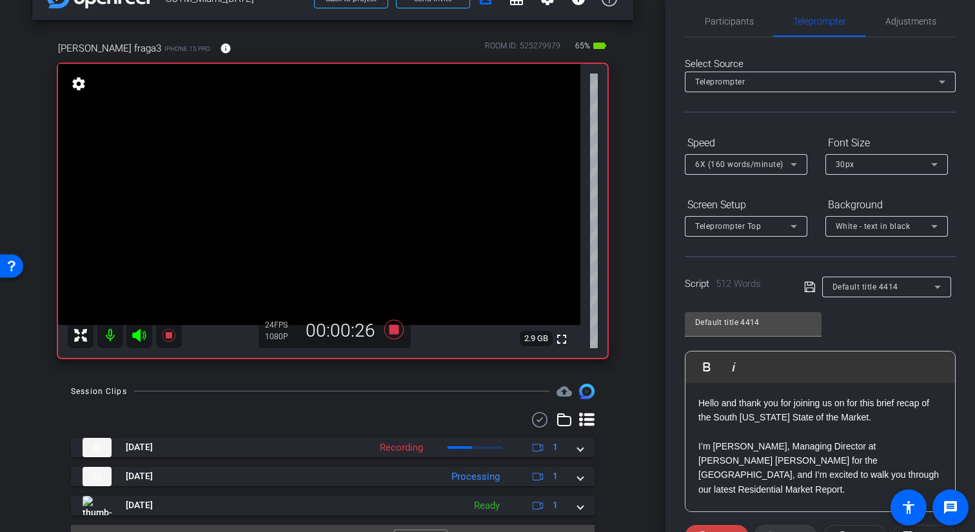
scroll to position [0, 0]
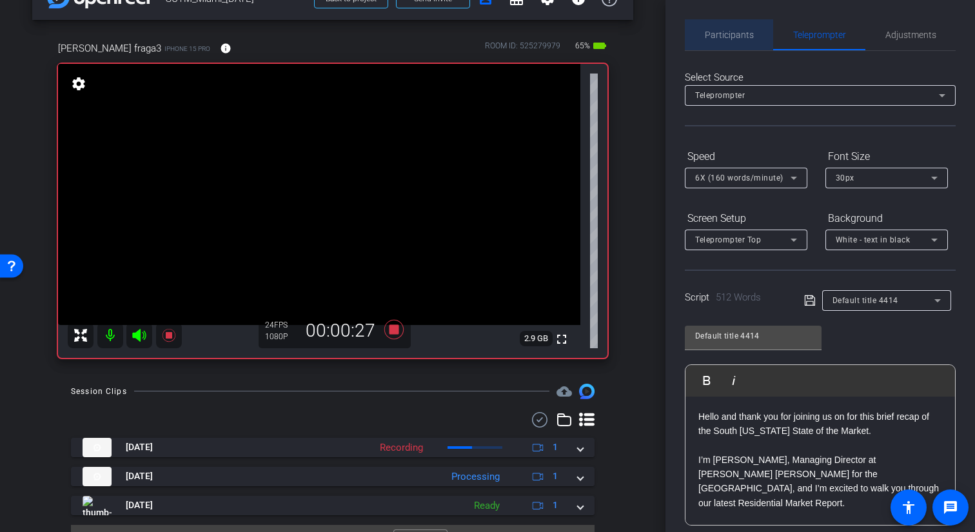
click at [734, 34] on span "Participants" at bounding box center [729, 34] width 49 height 9
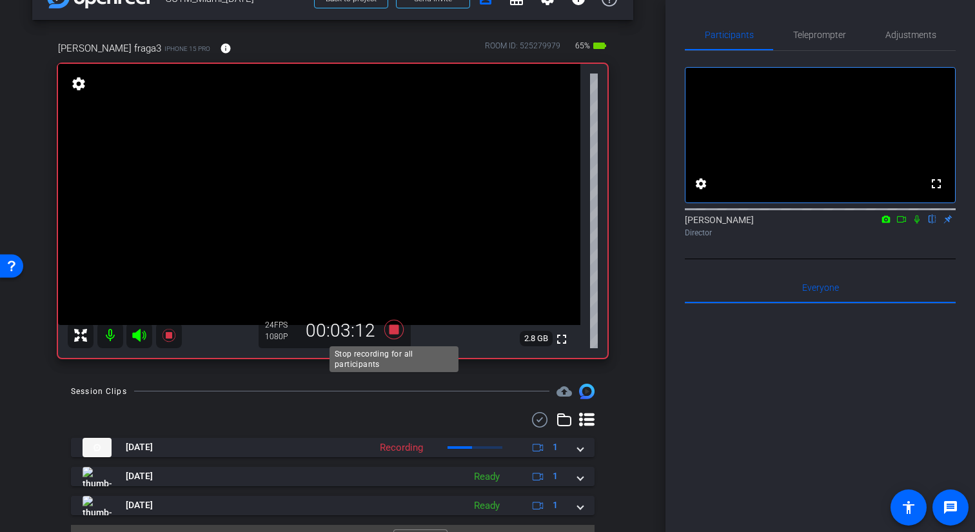
click at [391, 328] on icon at bounding box center [393, 328] width 19 height 19
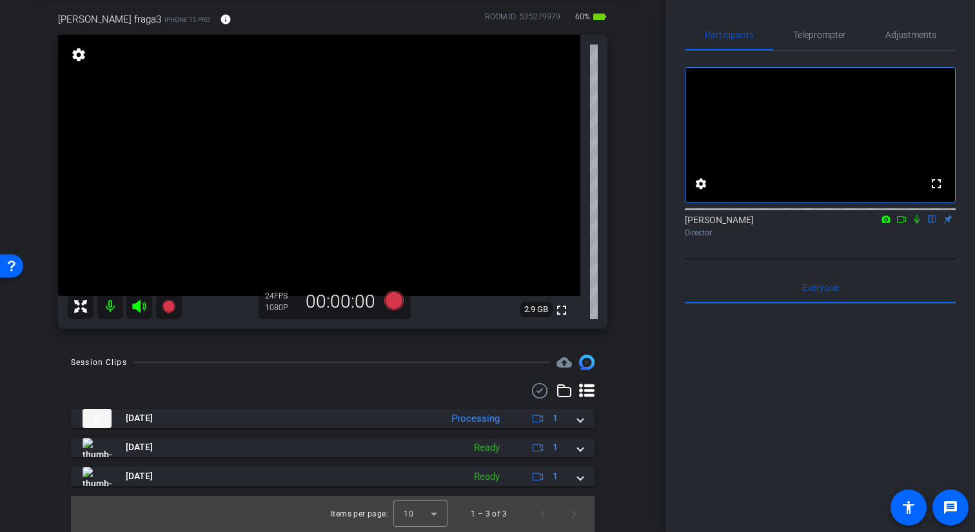
scroll to position [61, 0]
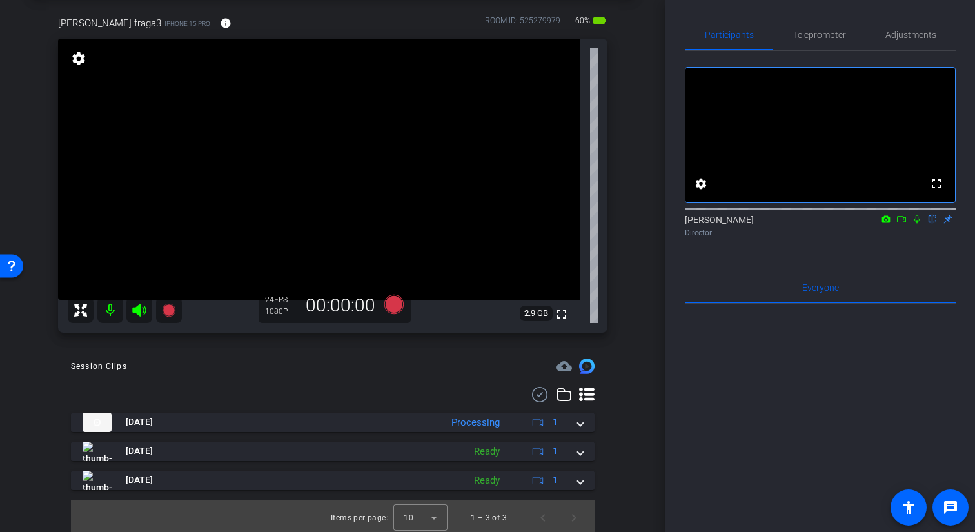
click at [508, 300] on video at bounding box center [319, 169] width 522 height 261
click at [508, 324] on div at bounding box center [508, 324] width 32 height 32
